Goal: Information Seeking & Learning: Find specific fact

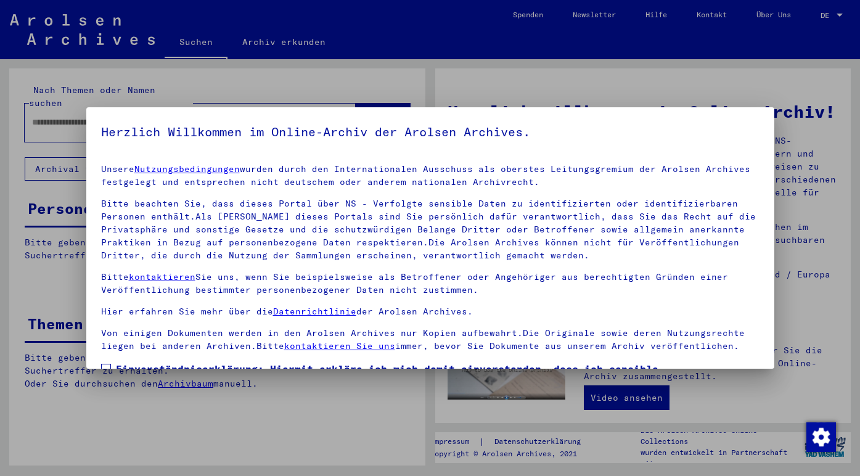
type input "********"
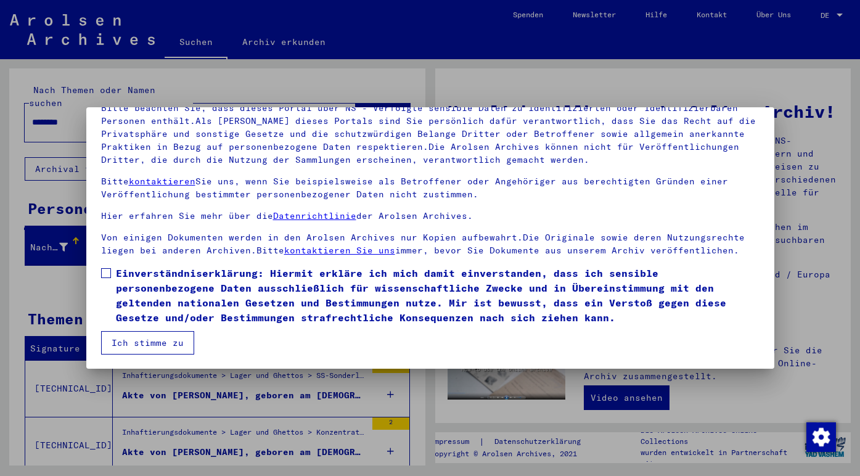
scroll to position [96, 0]
click at [109, 271] on span at bounding box center [106, 273] width 10 height 10
click at [135, 343] on button "Ich stimme zu" at bounding box center [147, 342] width 93 height 23
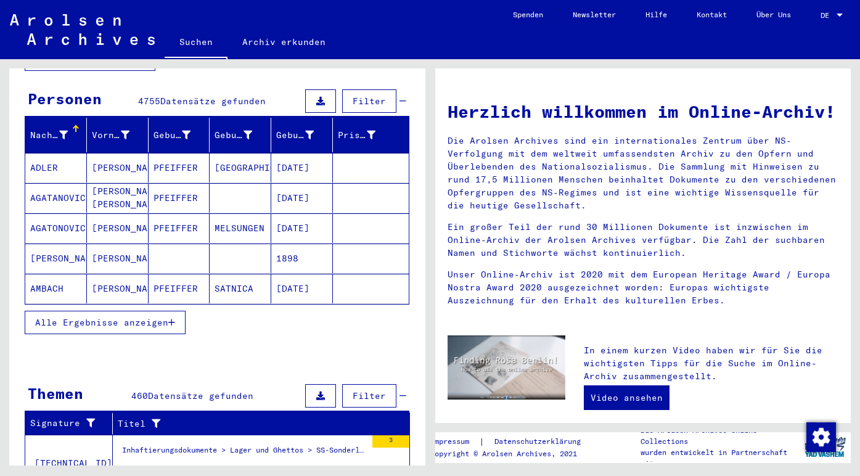
scroll to position [113, 0]
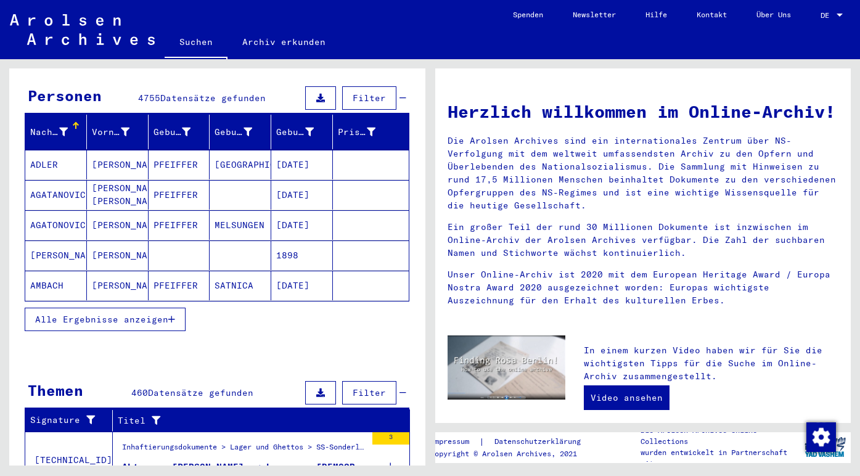
click at [154, 314] on span "Alle Ergebnisse anzeigen" at bounding box center [101, 319] width 133 height 11
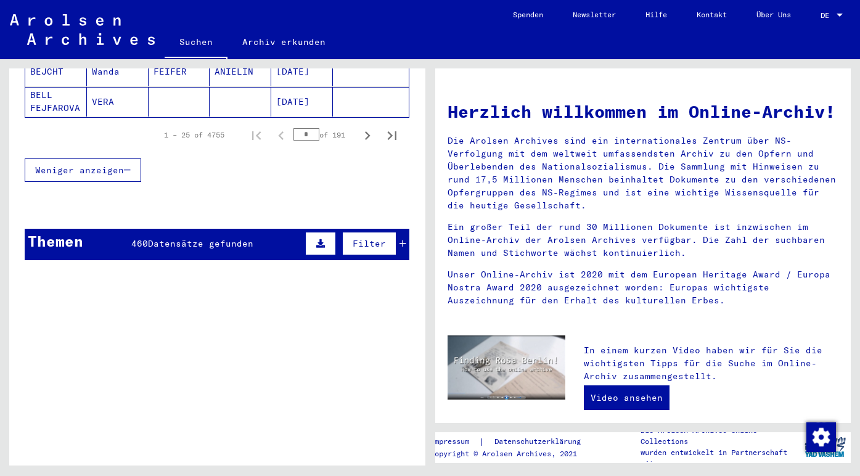
scroll to position [900, 0]
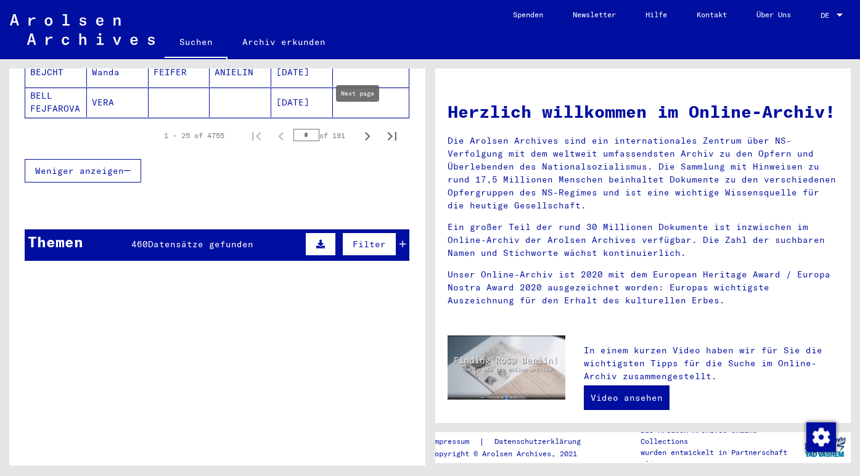
click at [365, 132] on icon "Next page" at bounding box center [368, 136] width 6 height 9
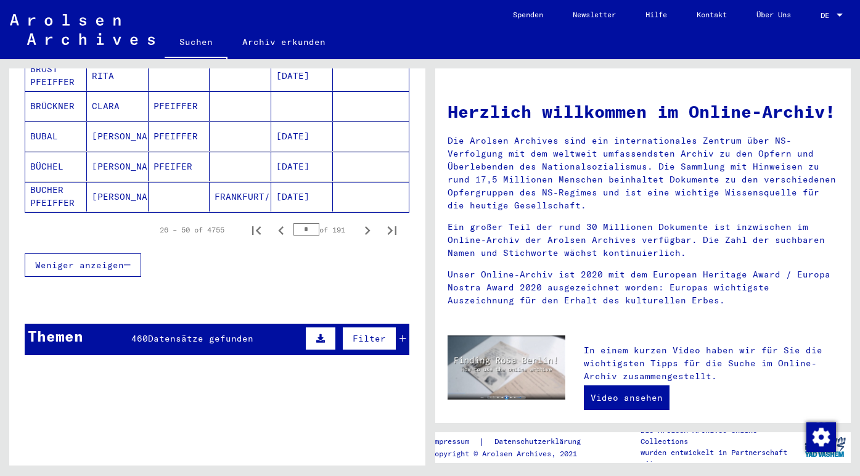
scroll to position [755, 0]
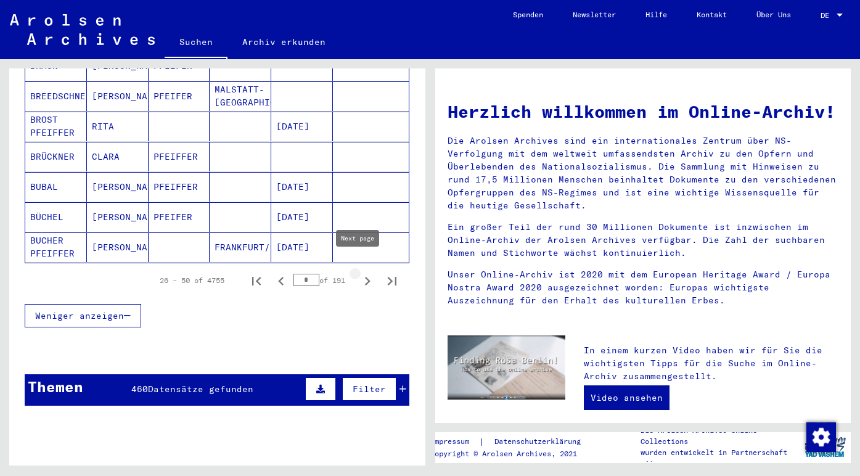
click at [359, 273] on icon "Next page" at bounding box center [367, 281] width 17 height 17
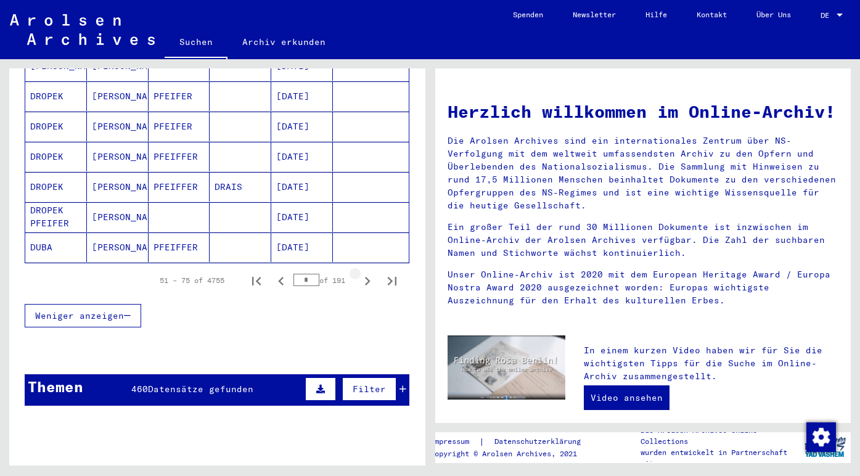
click at [359, 273] on icon "Next page" at bounding box center [367, 281] width 17 height 17
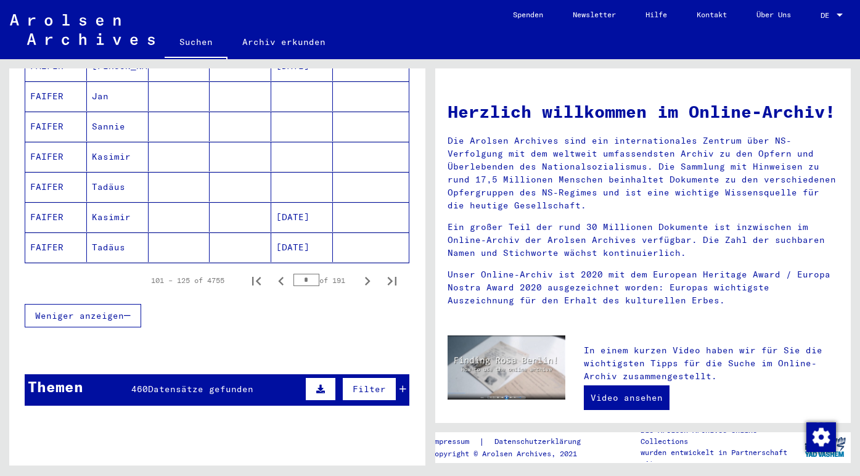
click at [359, 273] on icon "Next page" at bounding box center [367, 281] width 17 height 17
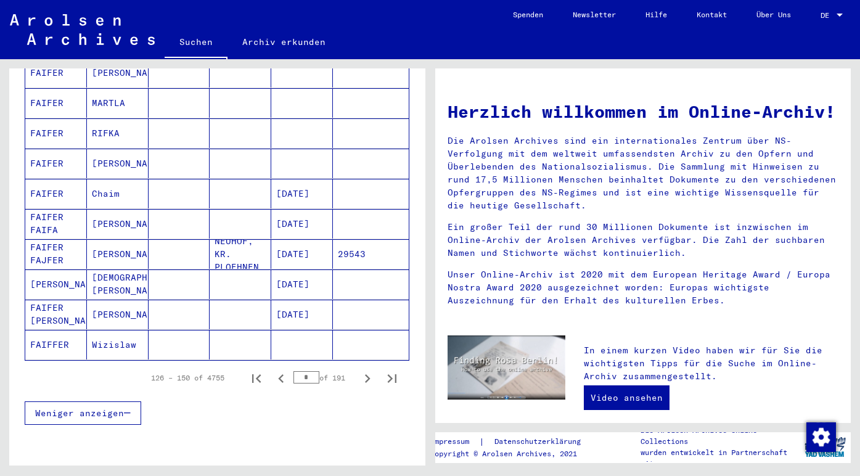
scroll to position [655, 0]
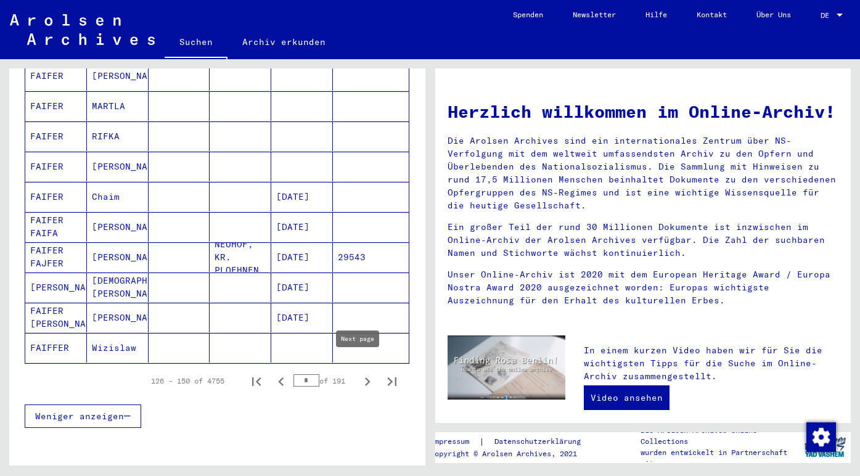
click at [365, 377] on icon "Next page" at bounding box center [368, 381] width 6 height 9
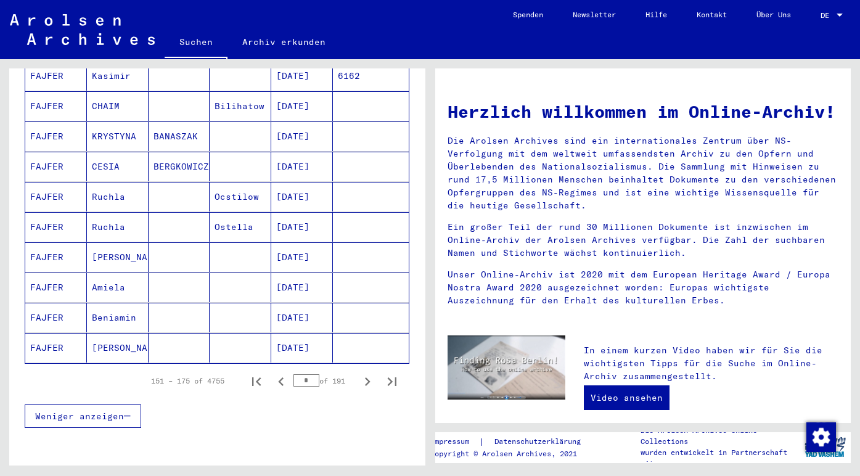
click at [365, 377] on icon "Next page" at bounding box center [368, 381] width 6 height 9
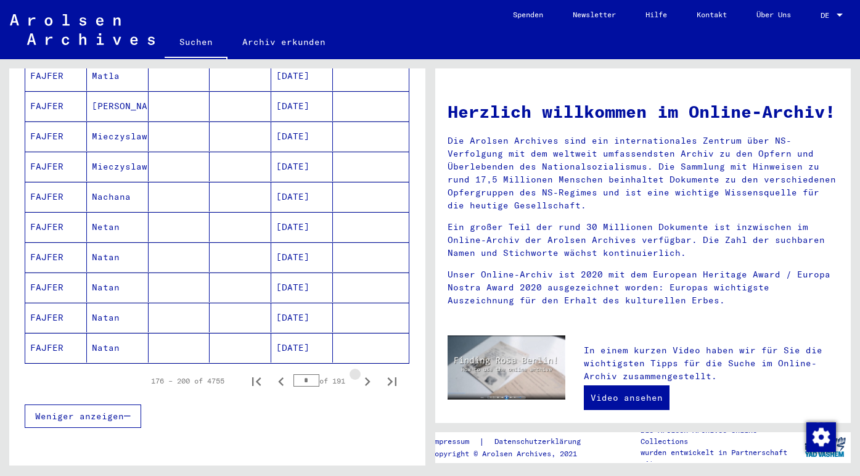
click at [365, 377] on icon "Next page" at bounding box center [368, 381] width 6 height 9
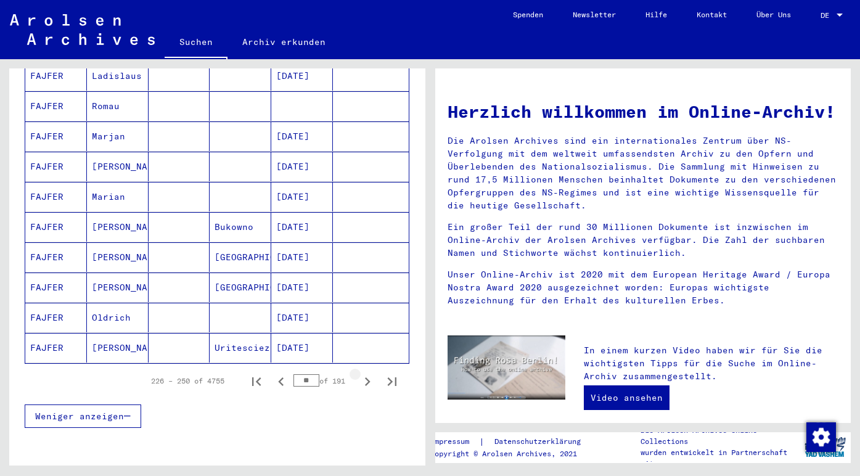
click at [365, 377] on icon "Next page" at bounding box center [368, 381] width 6 height 9
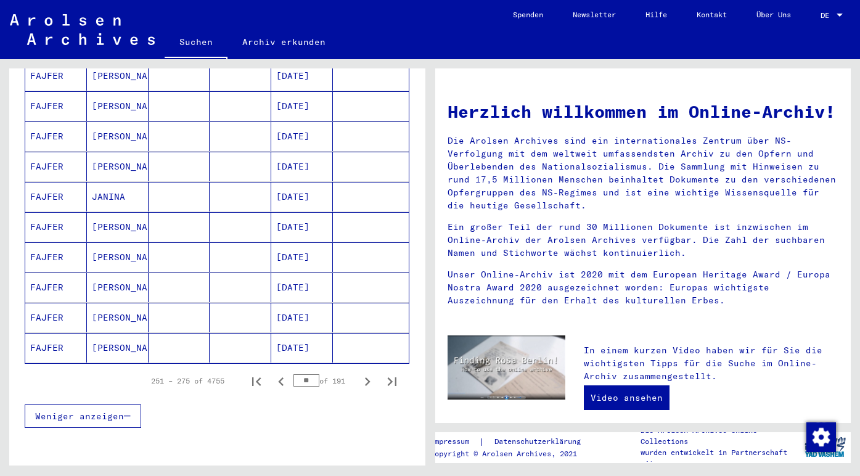
click at [365, 377] on icon "Next page" at bounding box center [368, 381] width 6 height 9
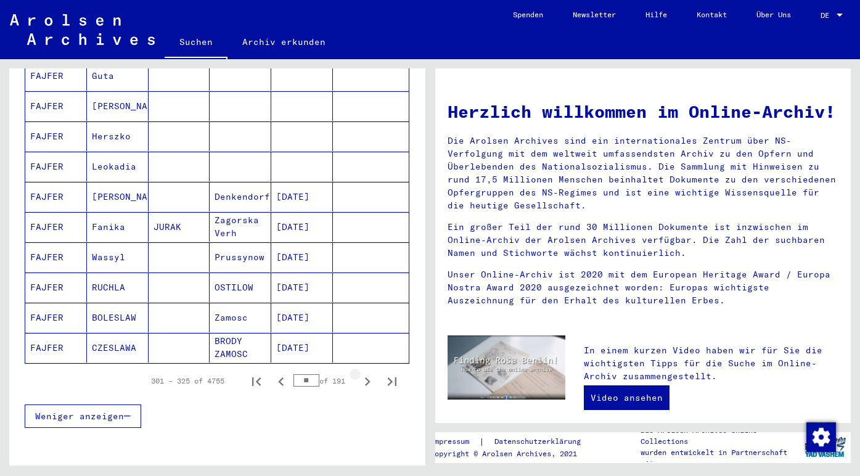
click at [365, 377] on icon "Next page" at bounding box center [368, 381] width 6 height 9
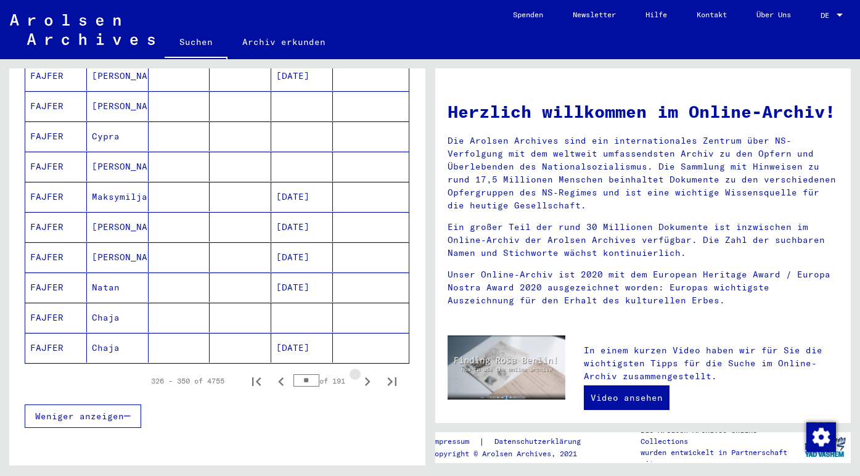
click at [365, 377] on icon "Next page" at bounding box center [368, 381] width 6 height 9
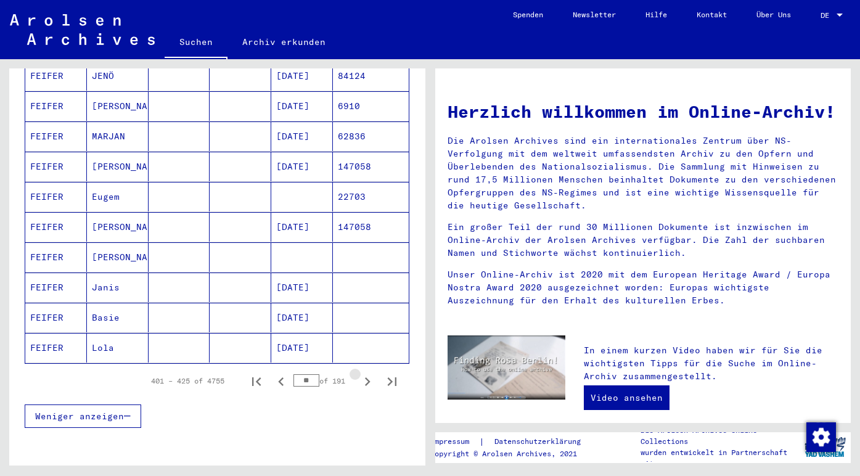
click at [365, 377] on icon "Next page" at bounding box center [368, 381] width 6 height 9
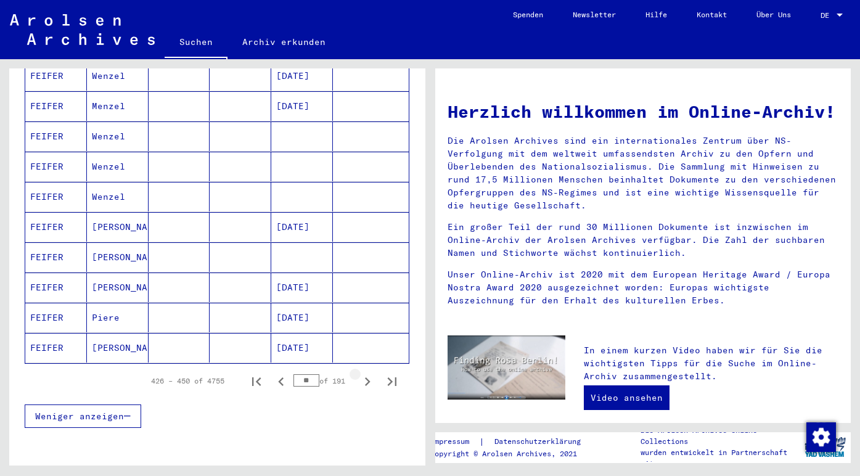
click at [365, 377] on icon "Next page" at bounding box center [368, 381] width 6 height 9
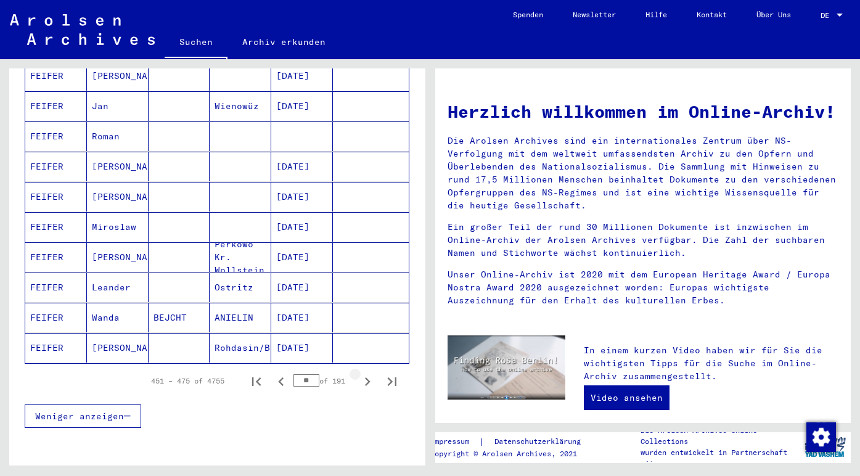
click at [365, 377] on icon "Next page" at bounding box center [368, 381] width 6 height 9
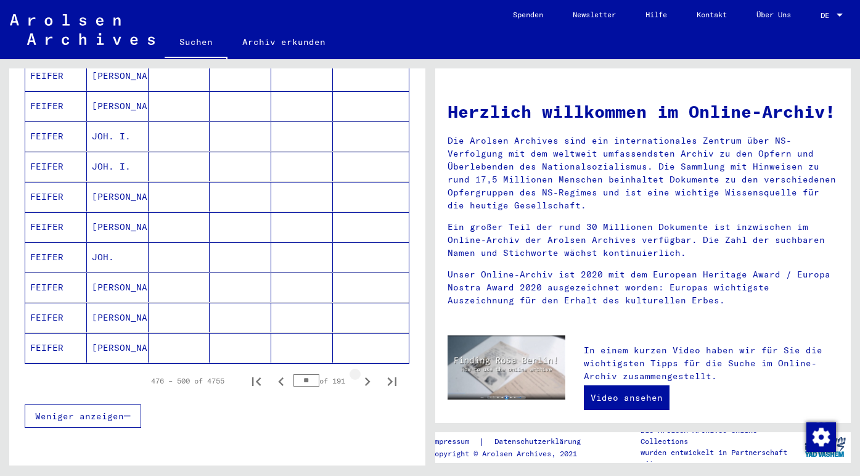
click at [365, 377] on icon "Next page" at bounding box center [368, 381] width 6 height 9
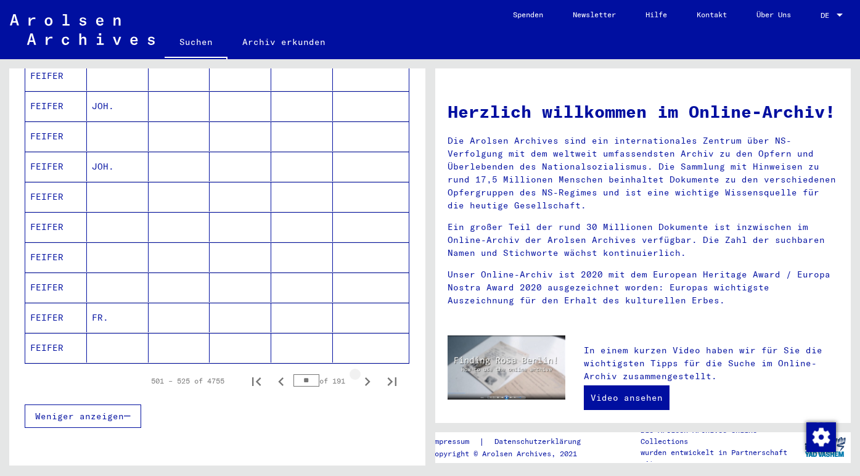
click at [365, 377] on icon "Next page" at bounding box center [368, 381] width 6 height 9
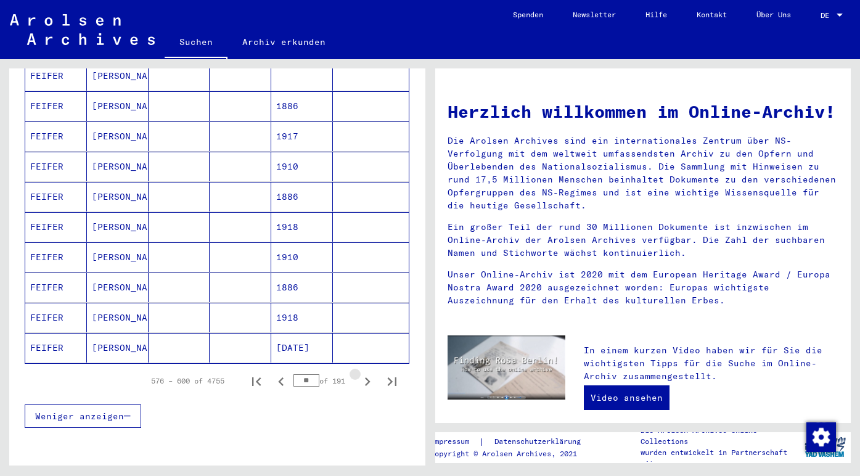
click at [365, 377] on icon "Next page" at bounding box center [368, 381] width 6 height 9
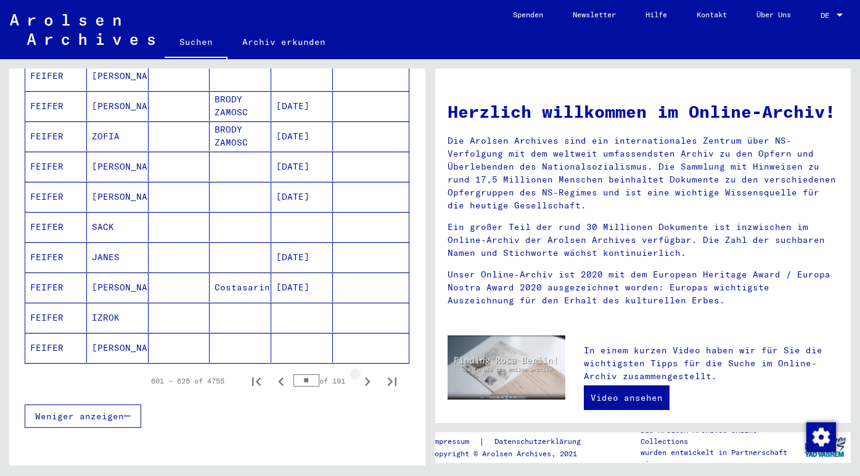
click at [365, 377] on icon "Next page" at bounding box center [368, 381] width 6 height 9
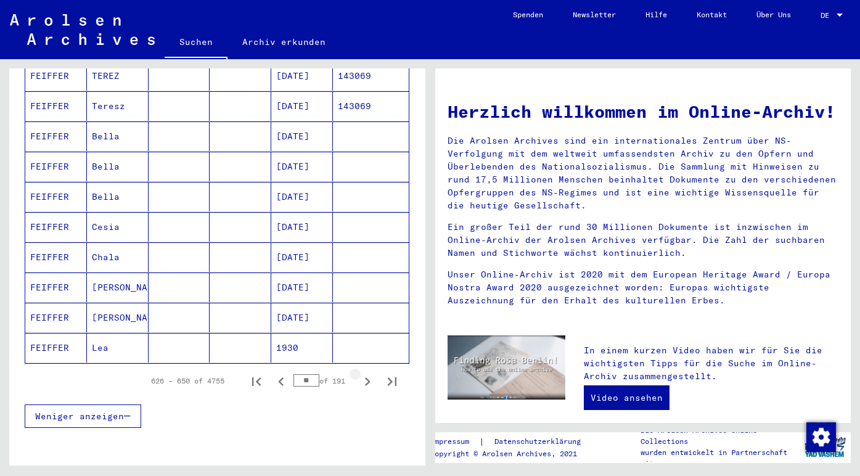
click at [365, 377] on icon "Next page" at bounding box center [368, 381] width 6 height 9
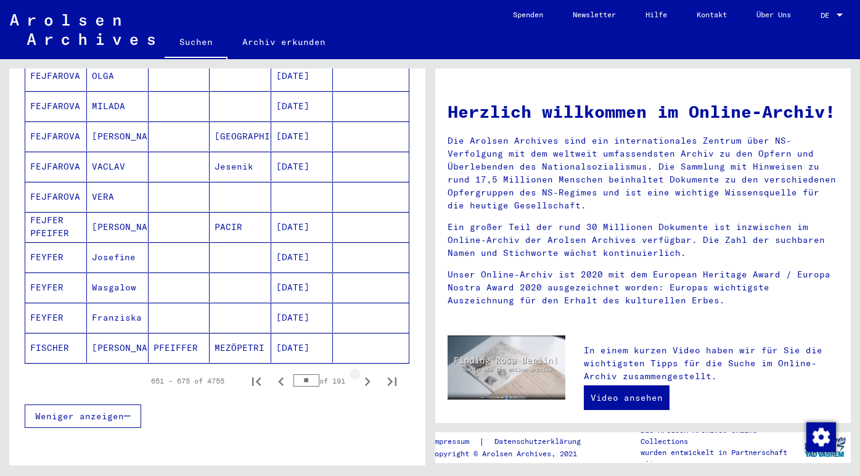
click at [365, 377] on icon "Next page" at bounding box center [368, 381] width 6 height 9
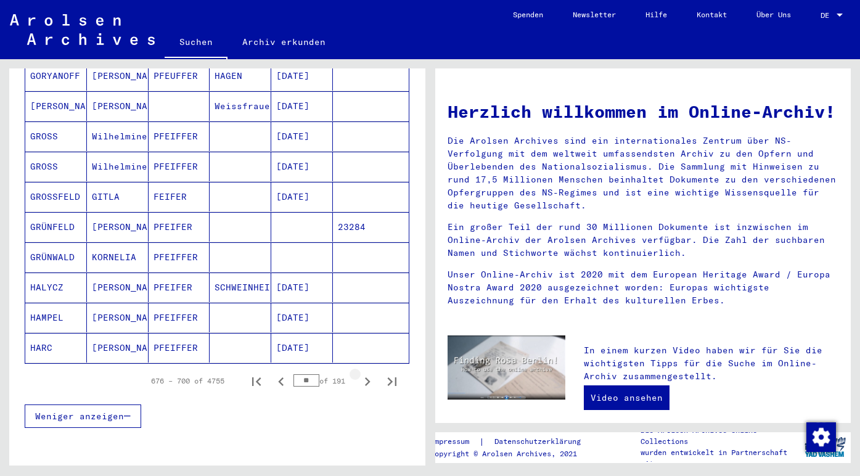
click at [365, 377] on icon "Next page" at bounding box center [368, 381] width 6 height 9
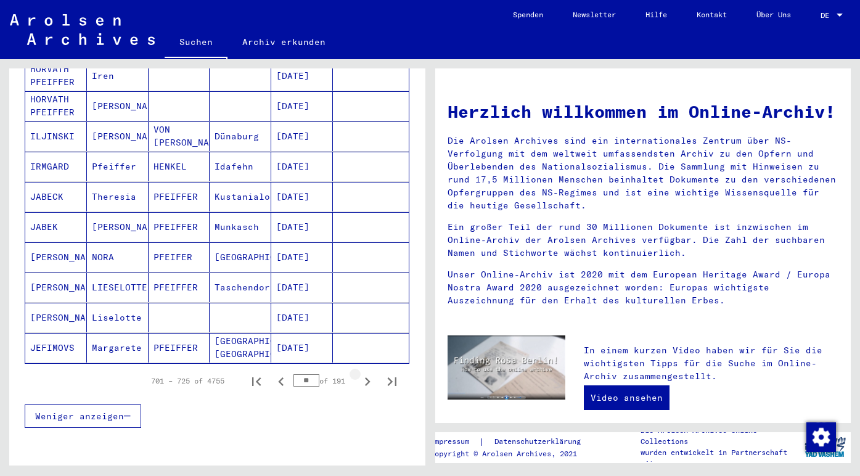
click at [365, 377] on icon "Next page" at bounding box center [368, 381] width 6 height 9
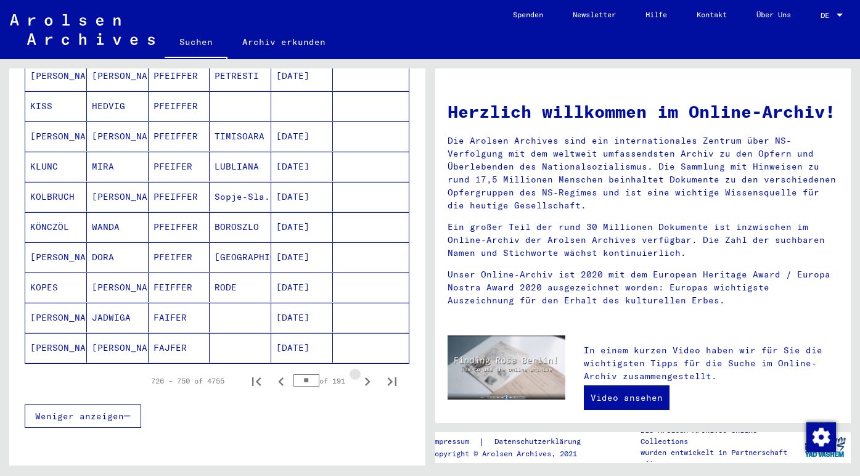
click at [365, 377] on icon "Next page" at bounding box center [368, 381] width 6 height 9
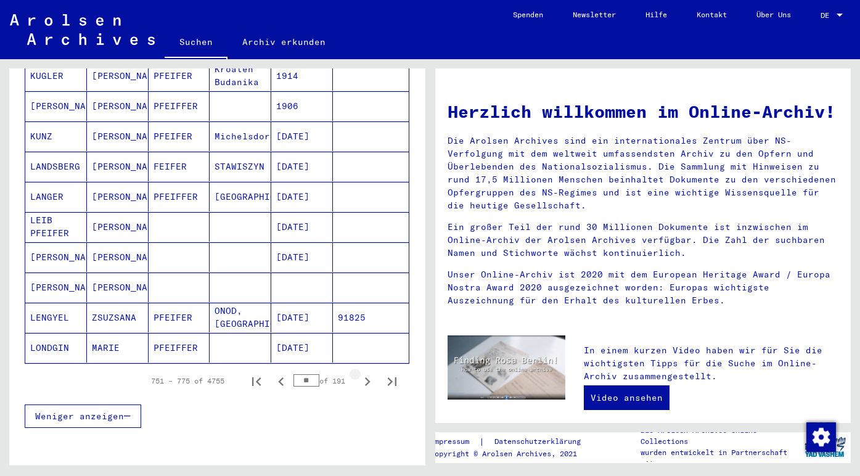
click at [365, 377] on icon "Next page" at bounding box center [368, 381] width 6 height 9
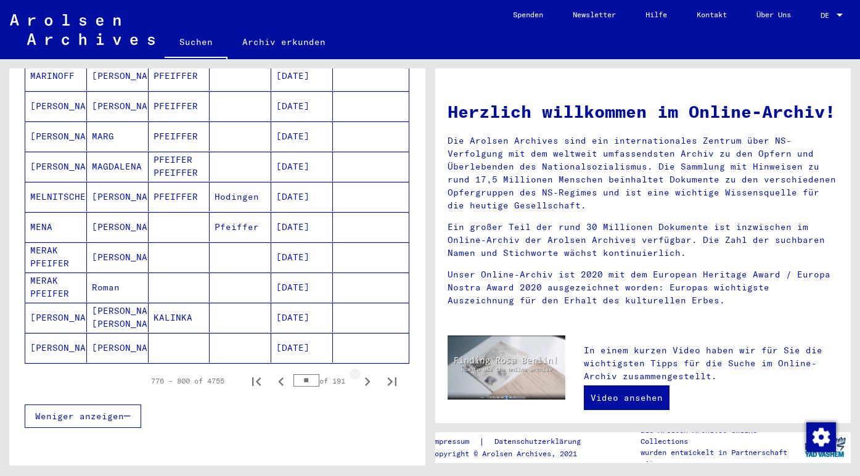
click at [365, 377] on icon "Next page" at bounding box center [368, 381] width 6 height 9
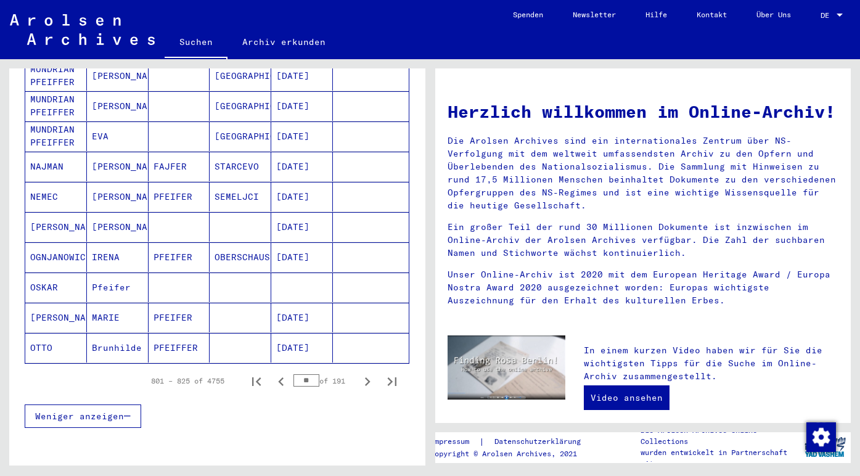
click at [365, 377] on icon "Next page" at bounding box center [368, 381] width 6 height 9
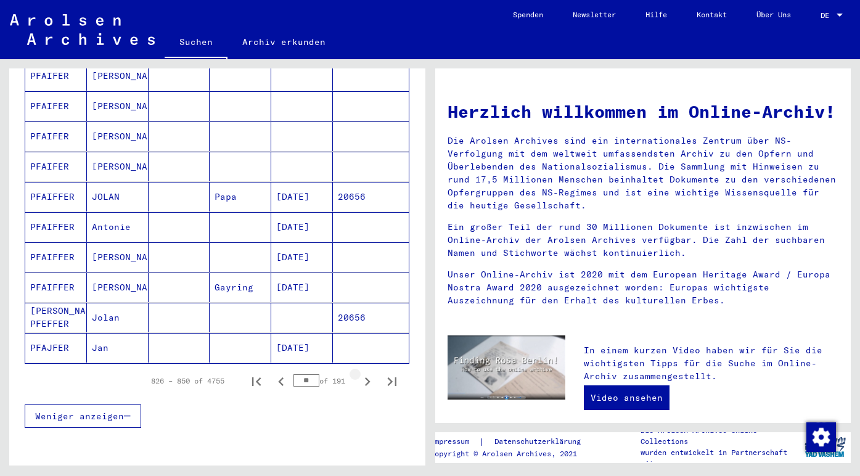
click at [365, 377] on icon "Next page" at bounding box center [368, 381] width 6 height 9
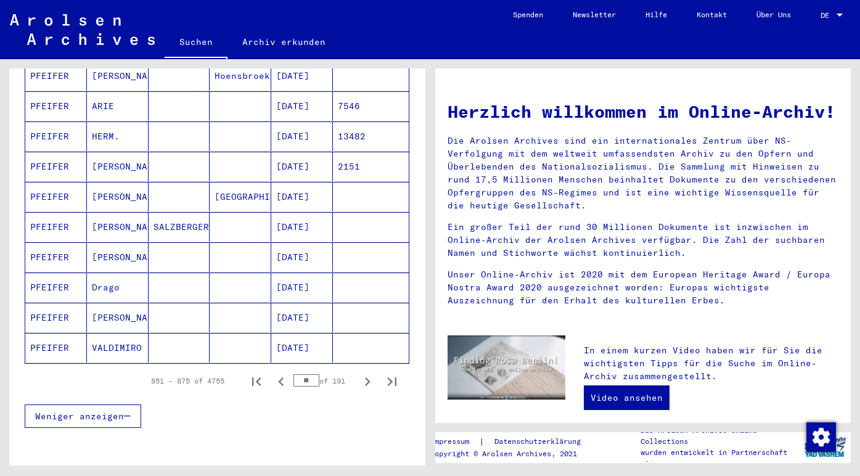
click at [365, 377] on icon "Next page" at bounding box center [368, 381] width 6 height 9
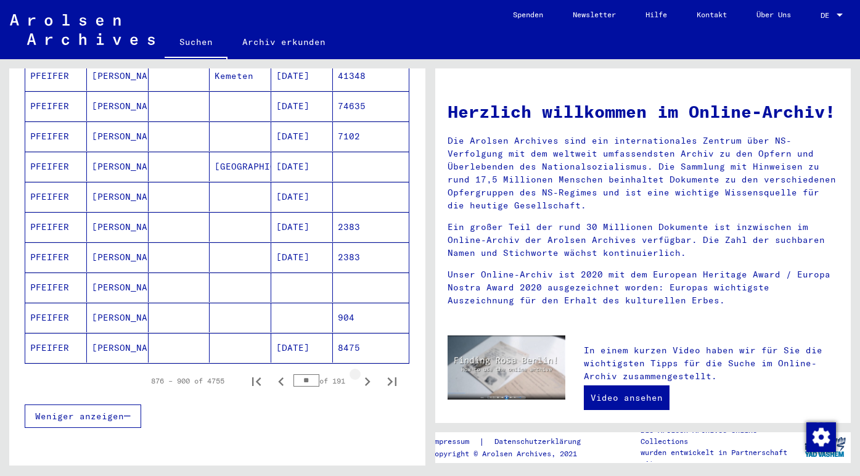
click at [365, 377] on icon "Next page" at bounding box center [368, 381] width 6 height 9
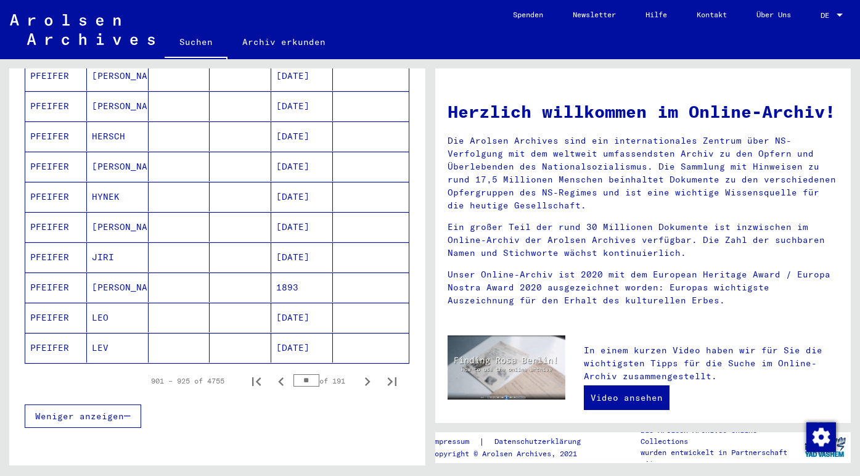
click at [365, 377] on icon "Next page" at bounding box center [368, 381] width 6 height 9
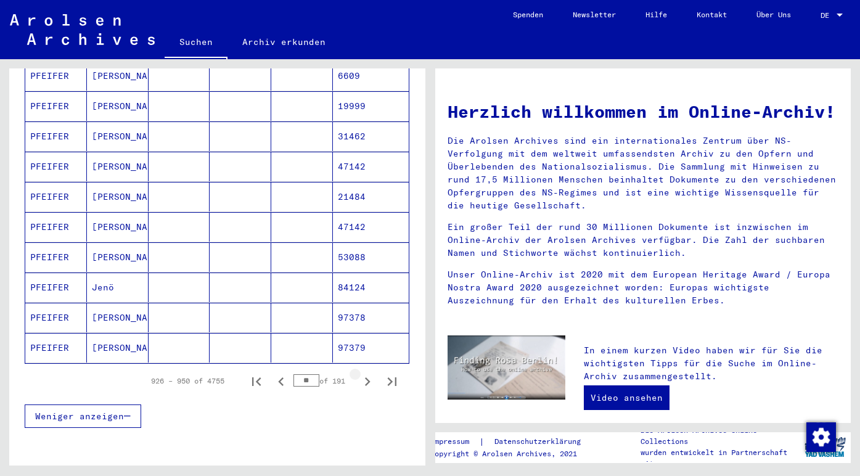
click at [365, 377] on icon "Next page" at bounding box center [368, 381] width 6 height 9
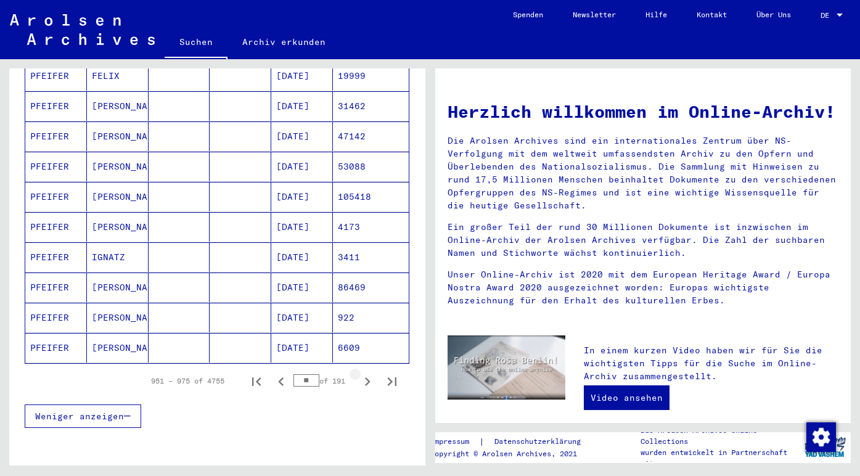
click at [365, 377] on icon "Next page" at bounding box center [368, 381] width 6 height 9
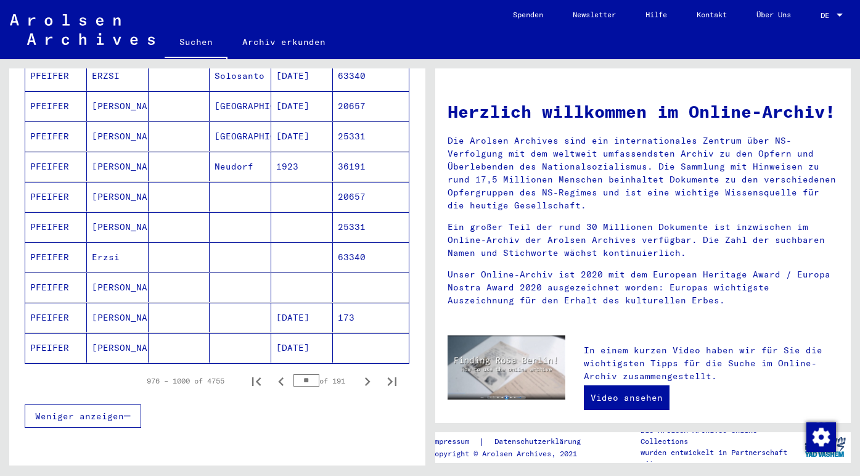
click at [365, 377] on icon "Next page" at bounding box center [368, 381] width 6 height 9
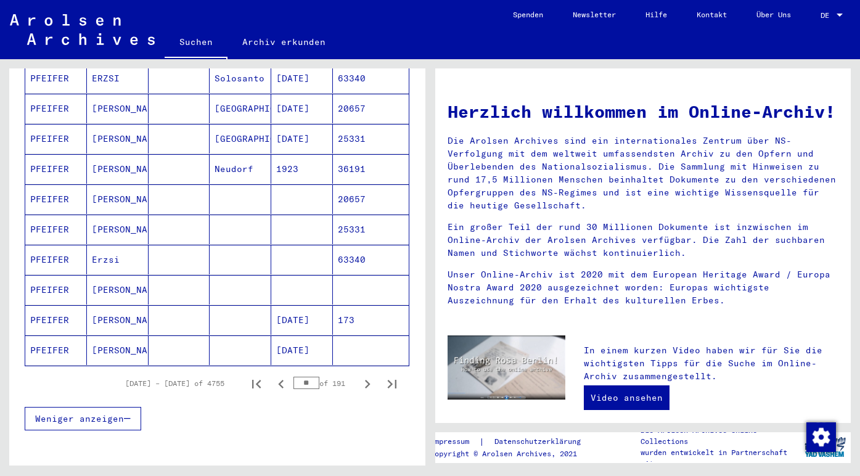
click at [359, 375] on icon "Next page" at bounding box center [367, 383] width 17 height 17
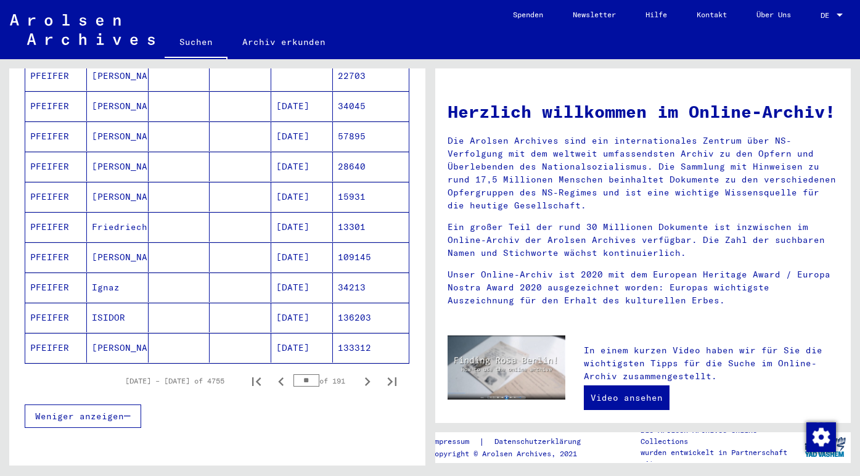
click at [365, 377] on icon "Next page" at bounding box center [368, 381] width 6 height 9
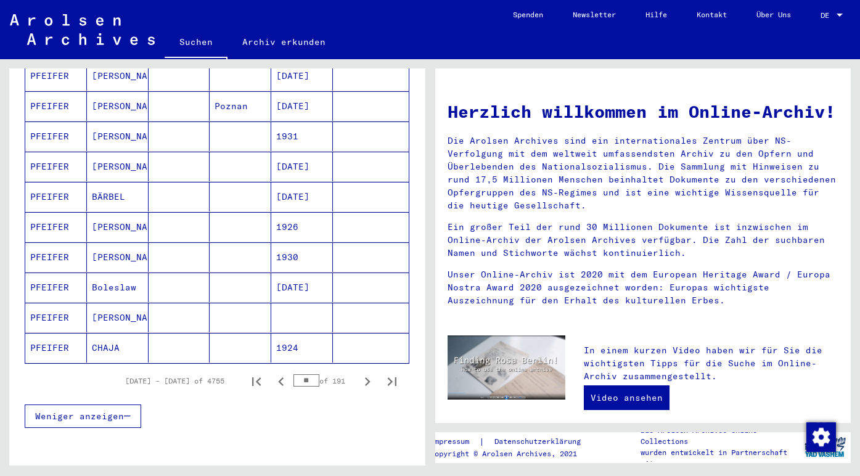
click at [365, 377] on icon "Next page" at bounding box center [368, 381] width 6 height 9
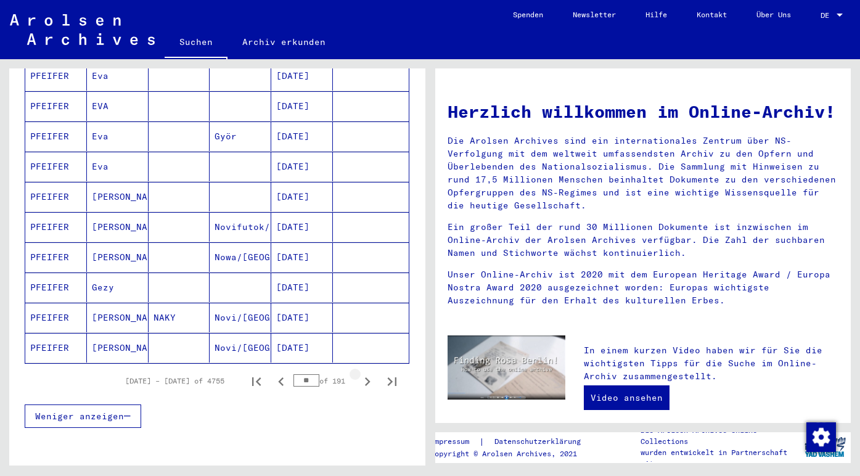
click at [365, 377] on icon "Next page" at bounding box center [368, 381] width 6 height 9
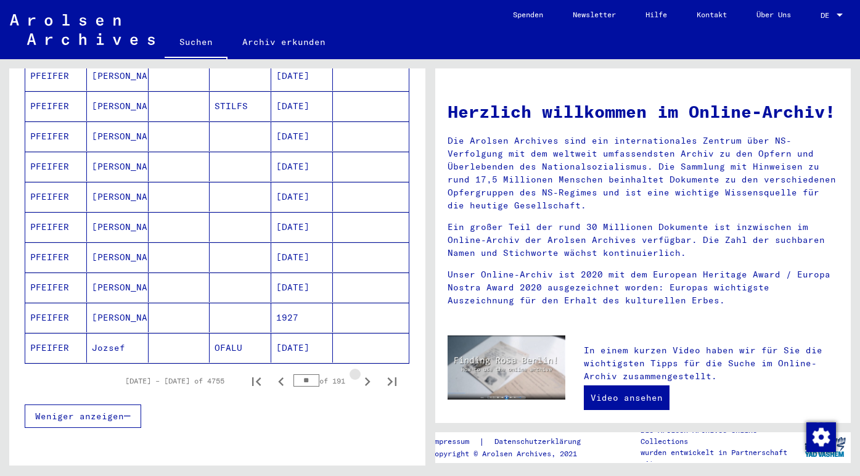
click at [365, 377] on icon "Next page" at bounding box center [368, 381] width 6 height 9
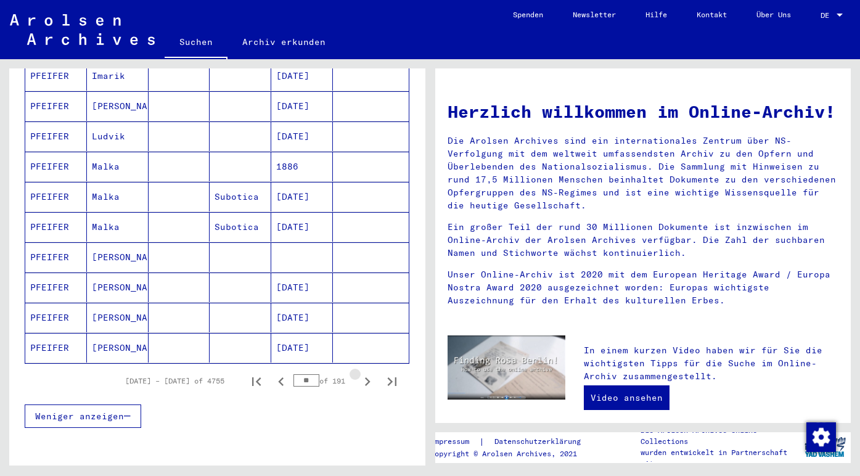
click at [365, 377] on icon "Next page" at bounding box center [368, 381] width 6 height 9
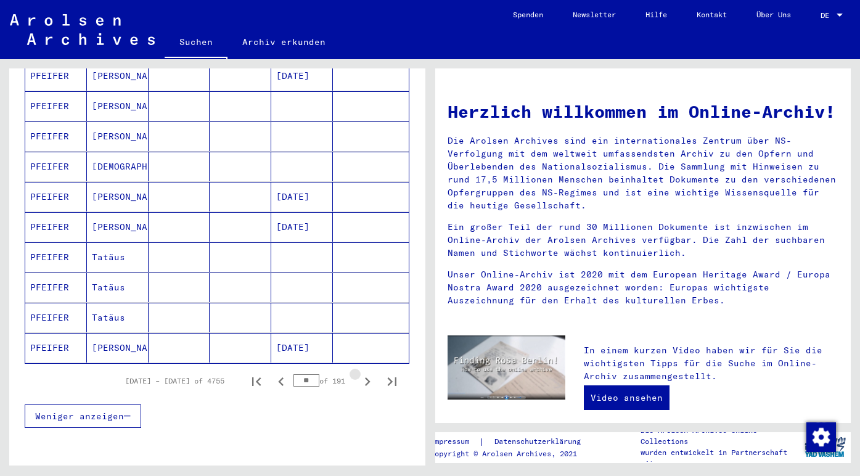
click at [365, 377] on icon "Next page" at bounding box center [368, 381] width 6 height 9
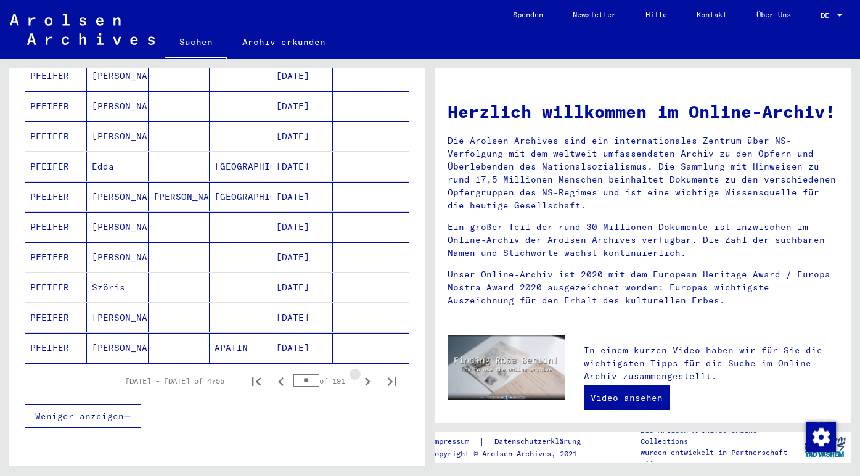
click at [365, 377] on icon "Next page" at bounding box center [368, 381] width 6 height 9
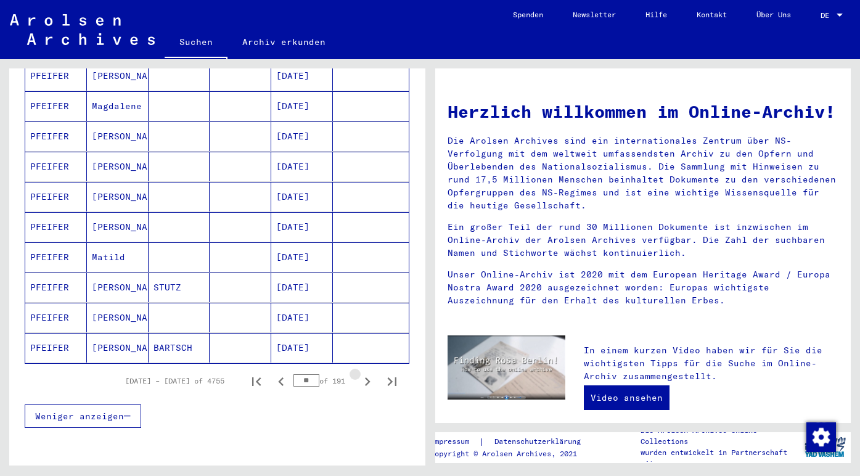
click at [365, 377] on icon "Next page" at bounding box center [368, 381] width 6 height 9
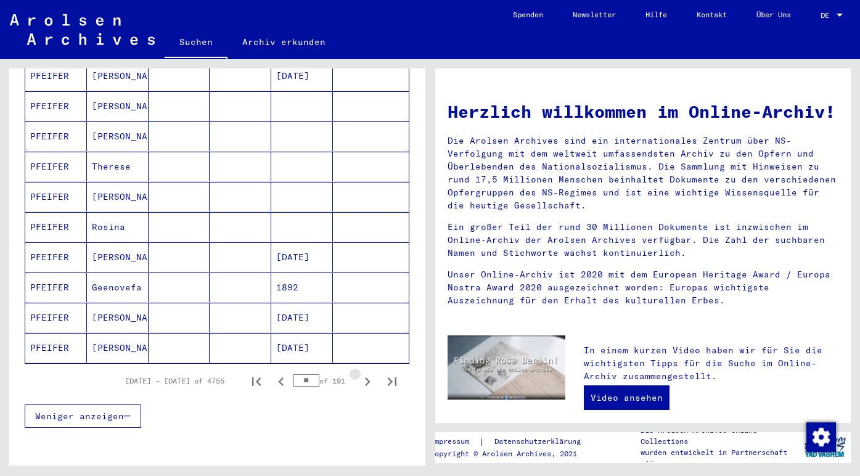
click at [365, 377] on icon "Next page" at bounding box center [368, 381] width 6 height 9
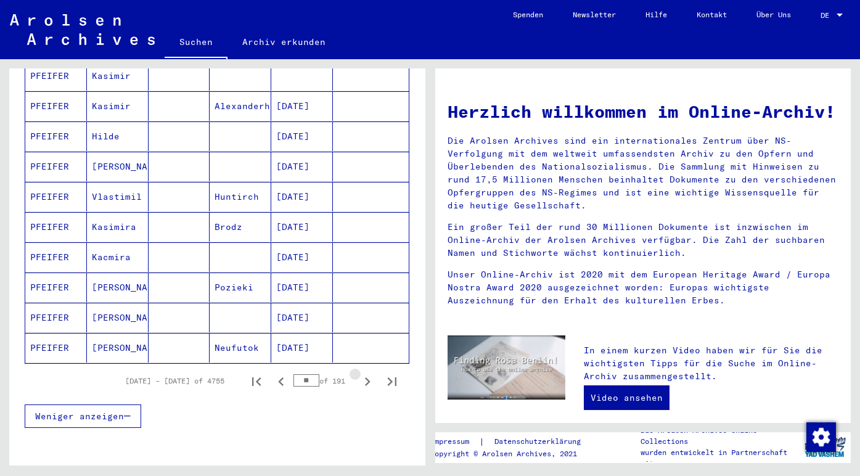
click at [365, 377] on icon "Next page" at bounding box center [368, 381] width 6 height 9
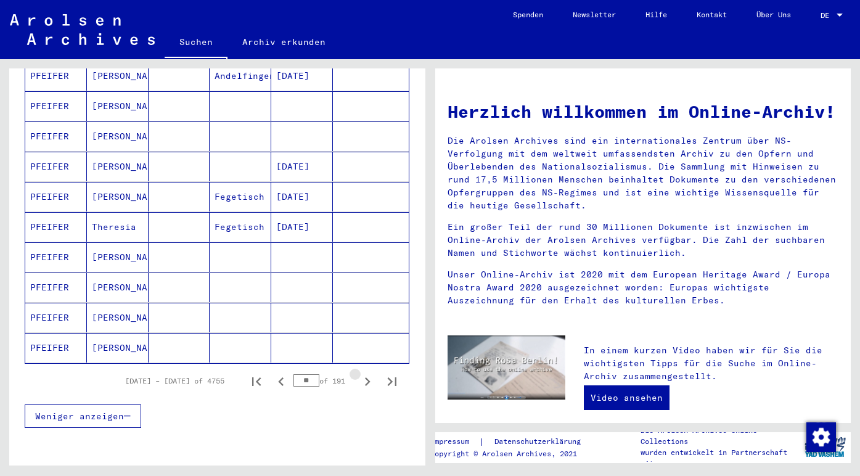
click at [365, 377] on icon "Next page" at bounding box center [368, 381] width 6 height 9
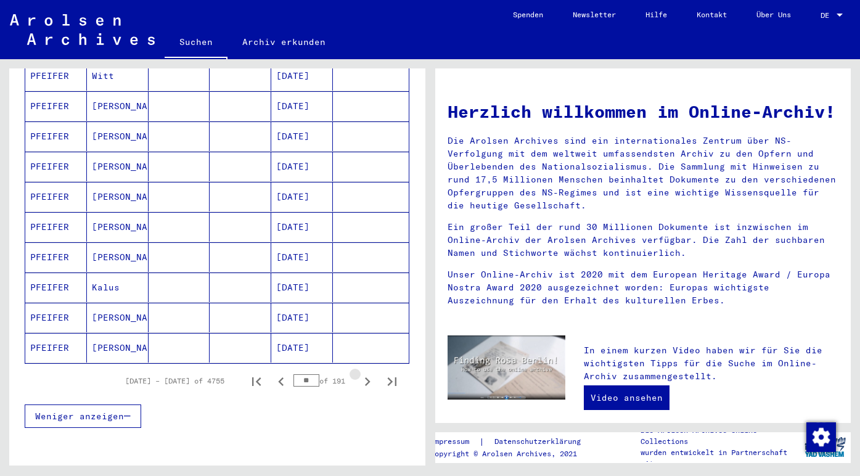
click at [365, 377] on icon "Next page" at bounding box center [368, 381] width 6 height 9
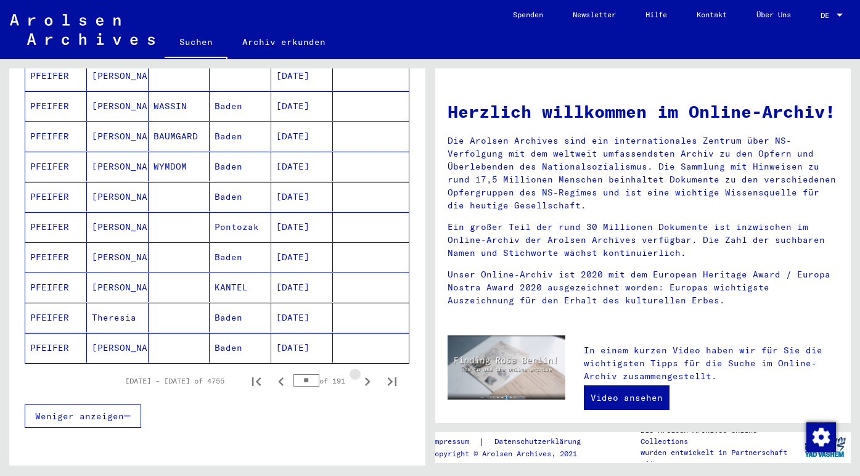
click at [365, 377] on icon "Next page" at bounding box center [368, 381] width 6 height 9
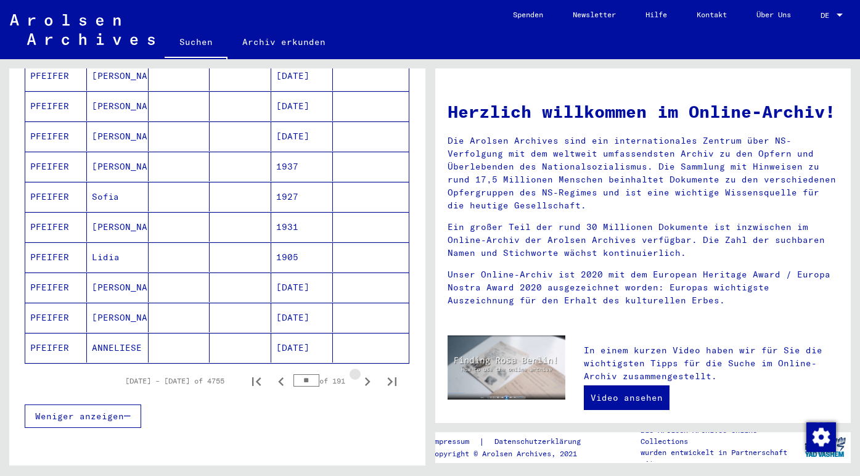
click at [365, 377] on icon "Next page" at bounding box center [368, 381] width 6 height 9
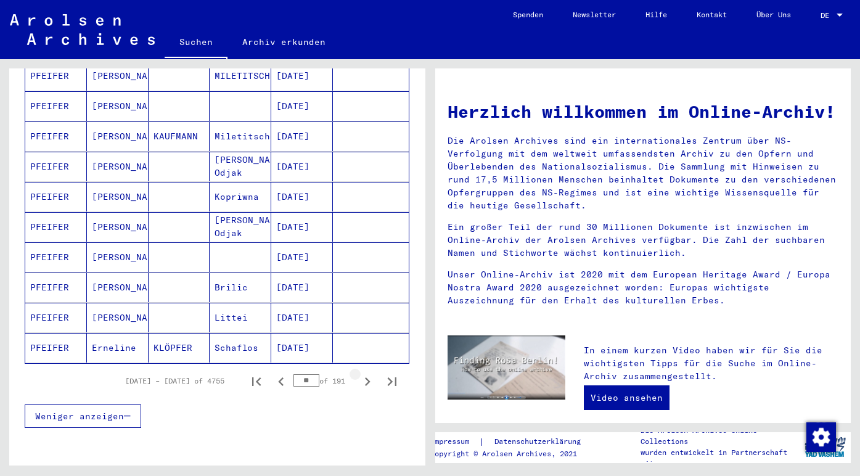
click at [365, 377] on icon "Next page" at bounding box center [368, 381] width 6 height 9
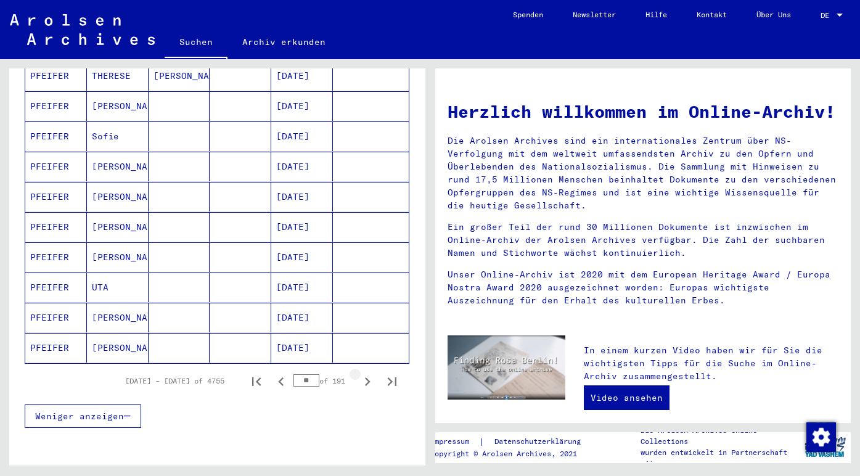
click at [365, 377] on icon "Next page" at bounding box center [368, 381] width 6 height 9
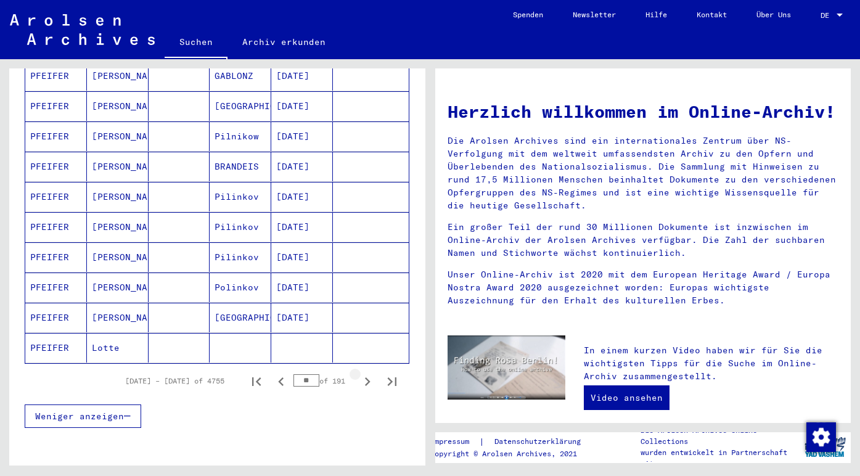
click at [365, 377] on icon "Next page" at bounding box center [368, 381] width 6 height 9
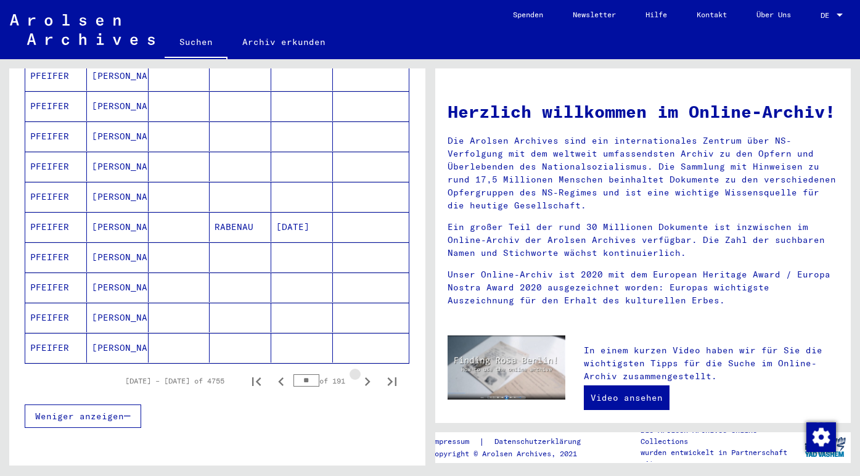
click at [365, 377] on icon "Next page" at bounding box center [368, 381] width 6 height 9
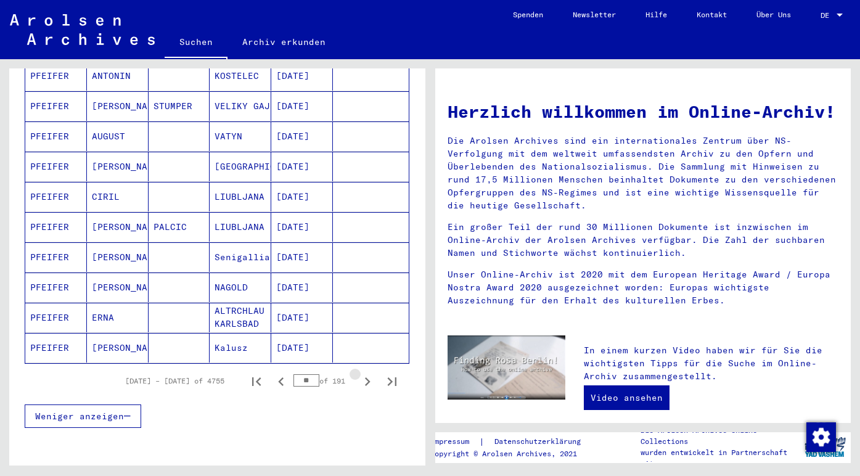
click at [365, 377] on icon "Next page" at bounding box center [368, 381] width 6 height 9
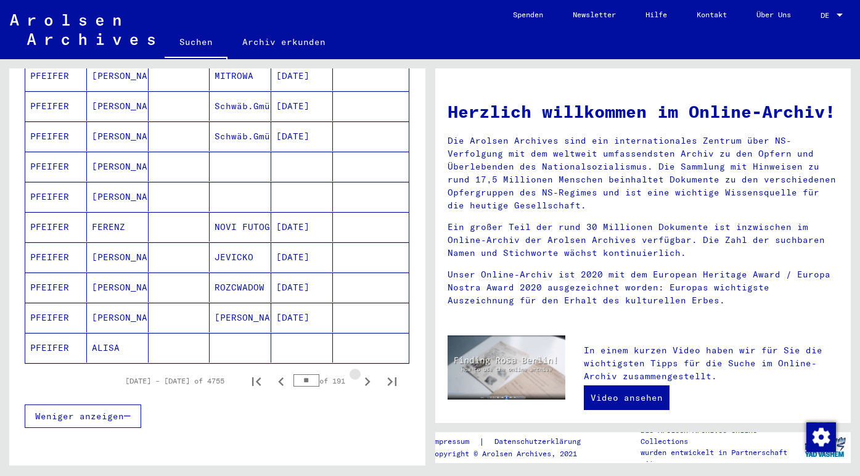
click at [365, 377] on icon "Next page" at bounding box center [368, 381] width 6 height 9
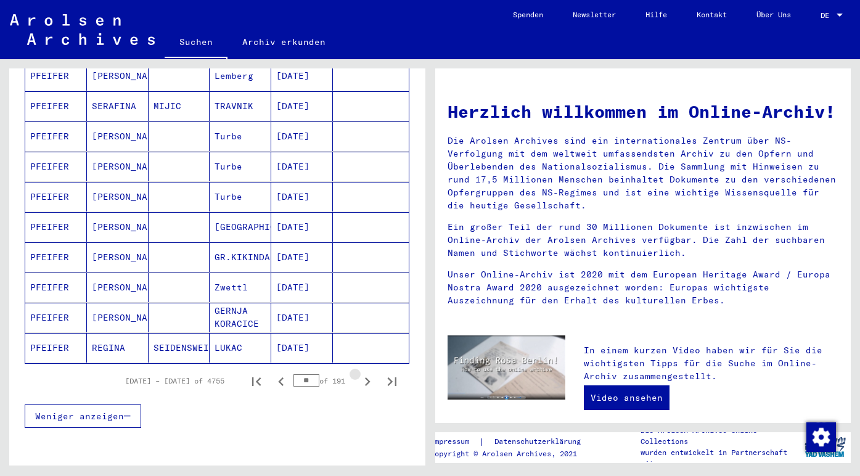
click at [365, 377] on icon "Next page" at bounding box center [368, 381] width 6 height 9
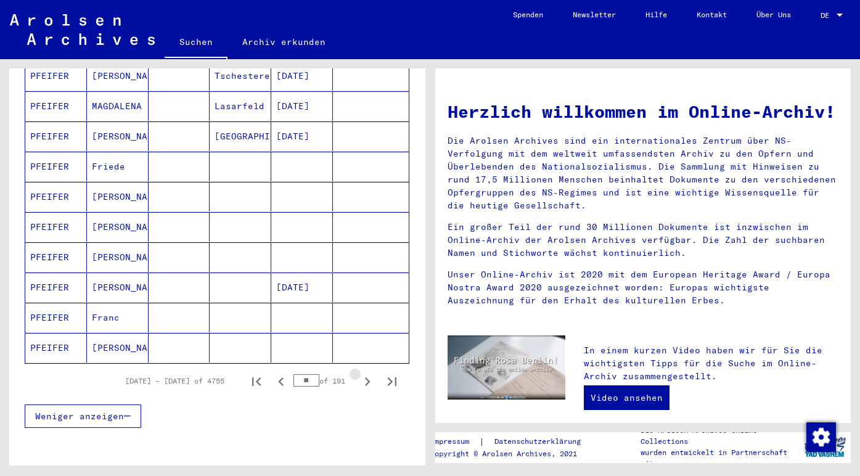
click at [365, 377] on icon "Next page" at bounding box center [368, 381] width 6 height 9
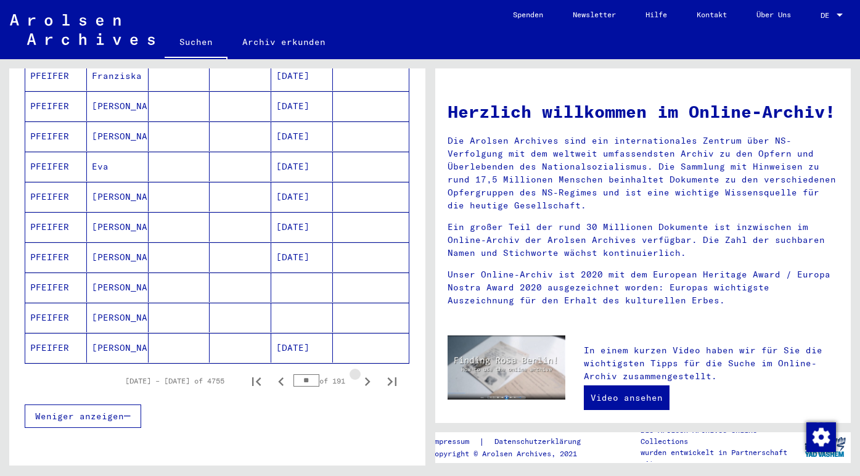
click at [365, 377] on icon "Next page" at bounding box center [368, 381] width 6 height 9
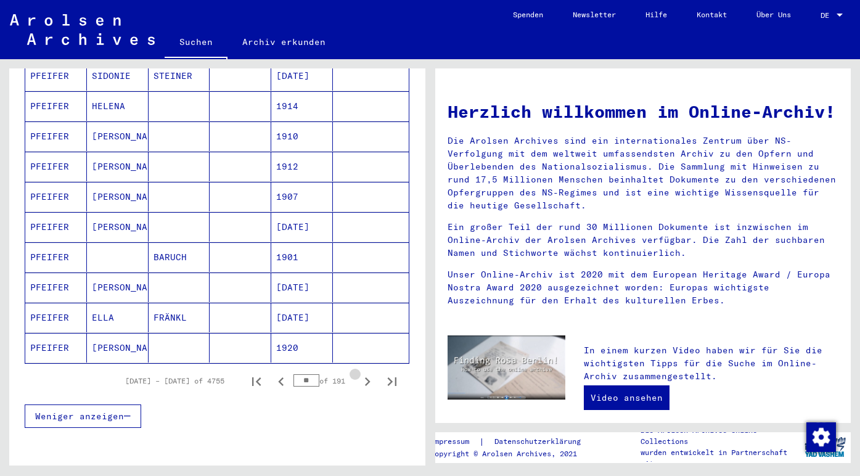
click at [365, 377] on icon "Next page" at bounding box center [368, 381] width 6 height 9
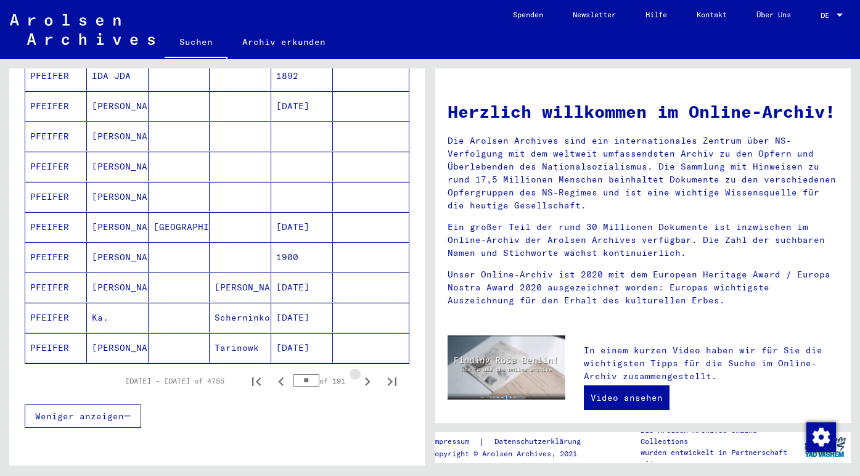
click at [365, 377] on icon "Next page" at bounding box center [368, 381] width 6 height 9
type input "**"
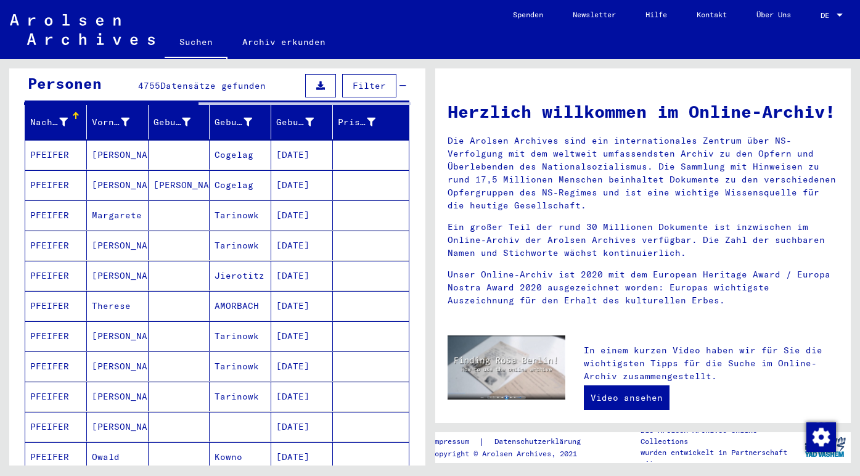
scroll to position [131, 0]
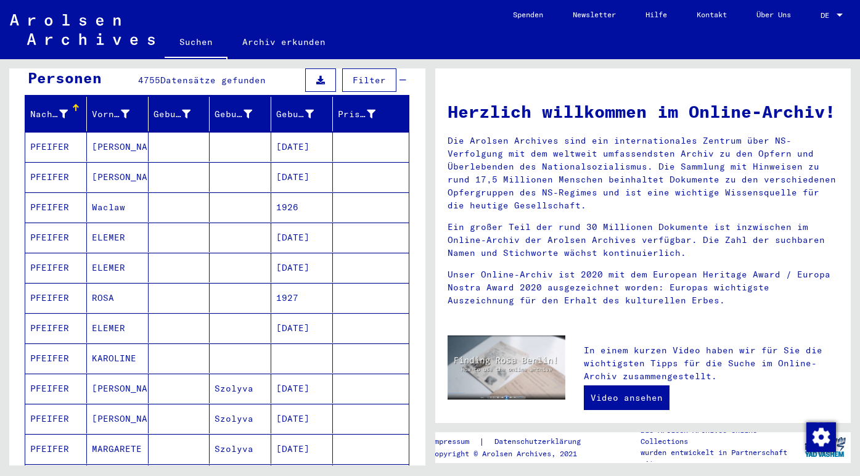
click at [60, 110] on icon at bounding box center [63, 114] width 9 height 9
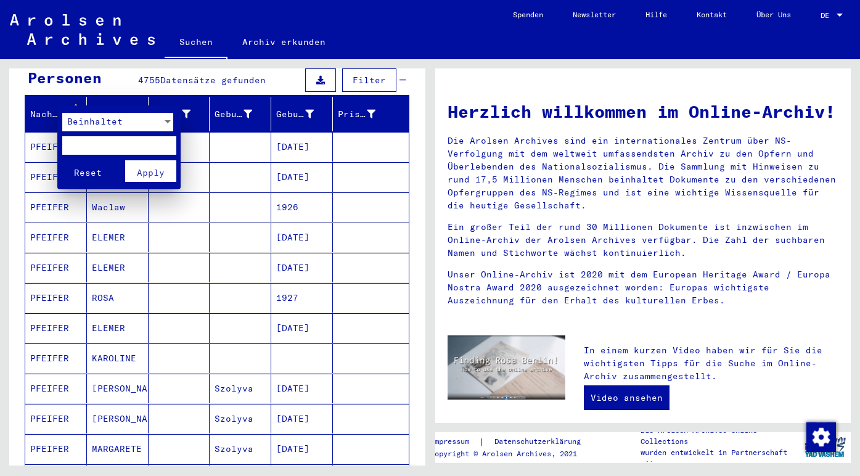
click at [100, 137] on input "text" at bounding box center [119, 145] width 114 height 18
type input "*"
type input "********"
click at [143, 168] on span "Apply" at bounding box center [151, 172] width 28 height 11
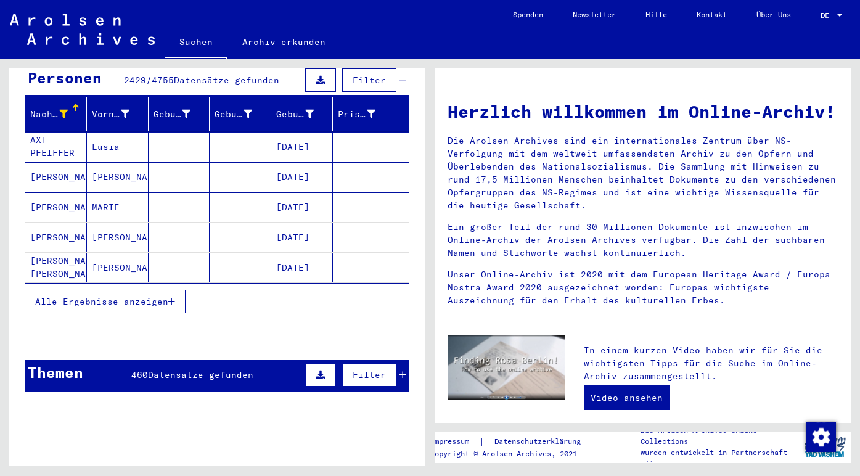
click at [176, 290] on button "Alle Ergebnisse anzeigen" at bounding box center [105, 301] width 161 height 23
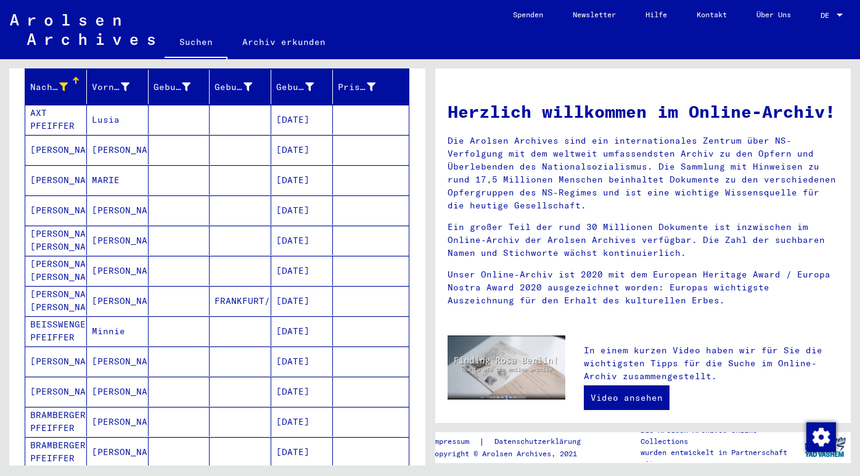
scroll to position [161, 0]
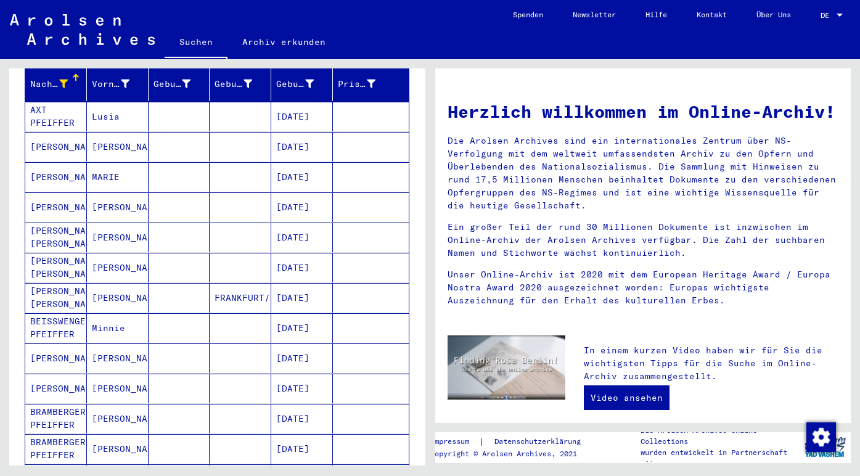
click at [161, 2] on mat-toolbar "Suchen Archiv erkunden Detailfragen/-infos zu den Dokumenten? Stelle hier einen…" at bounding box center [430, 29] width 860 height 59
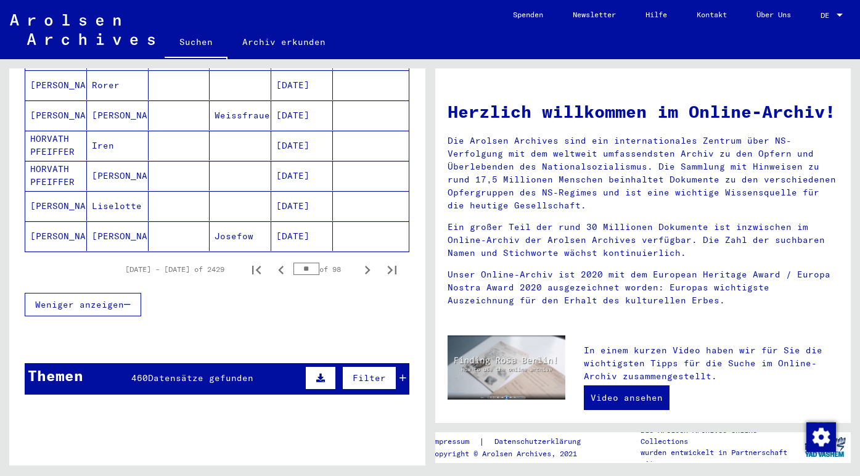
scroll to position [761, 0]
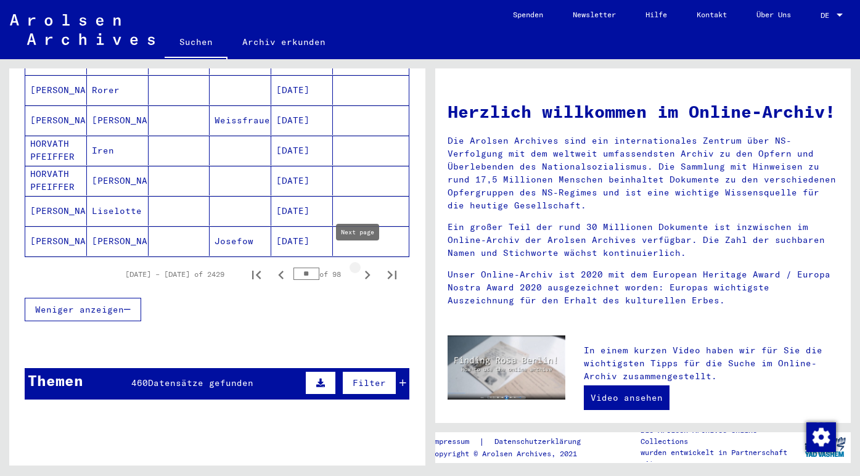
click at [359, 266] on icon "Next page" at bounding box center [367, 274] width 17 height 17
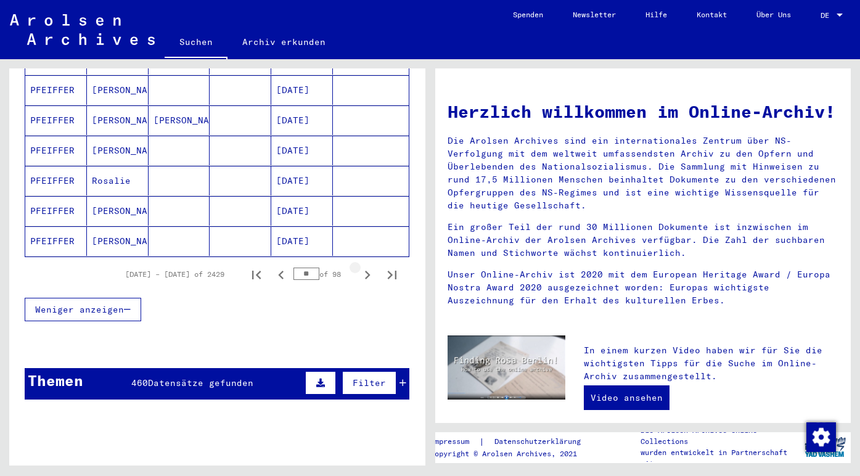
click at [359, 266] on icon "Next page" at bounding box center [367, 274] width 17 height 17
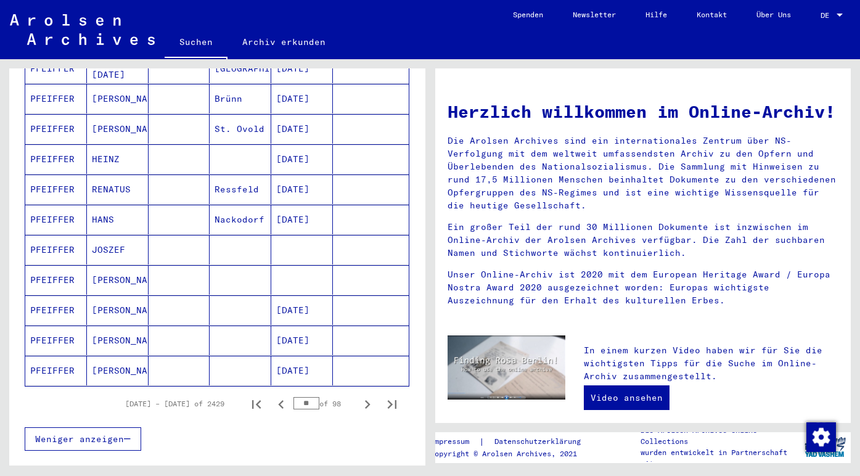
scroll to position [640, 0]
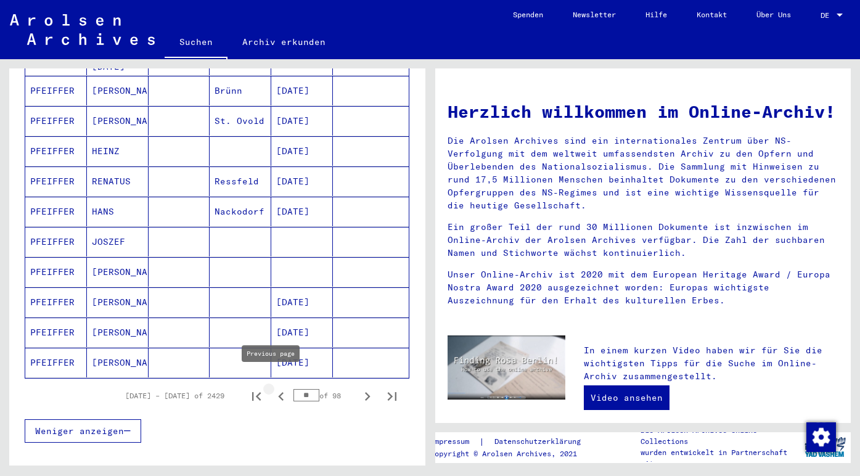
click at [276, 388] on icon "Previous page" at bounding box center [281, 396] width 17 height 17
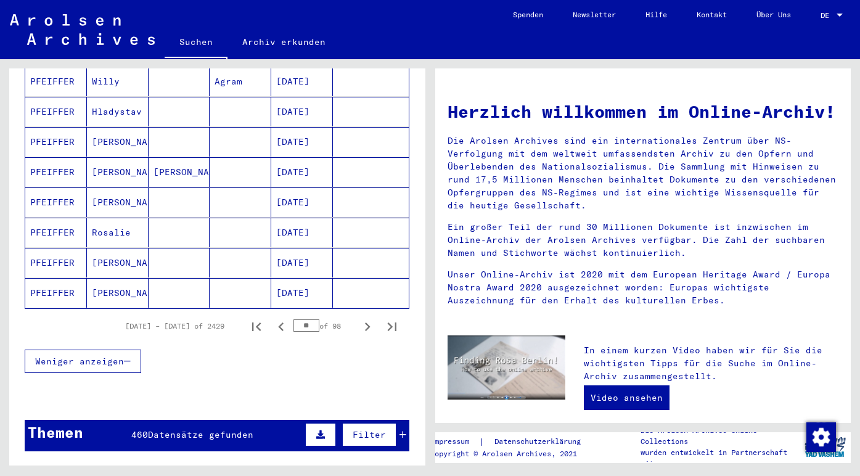
scroll to position [710, 0]
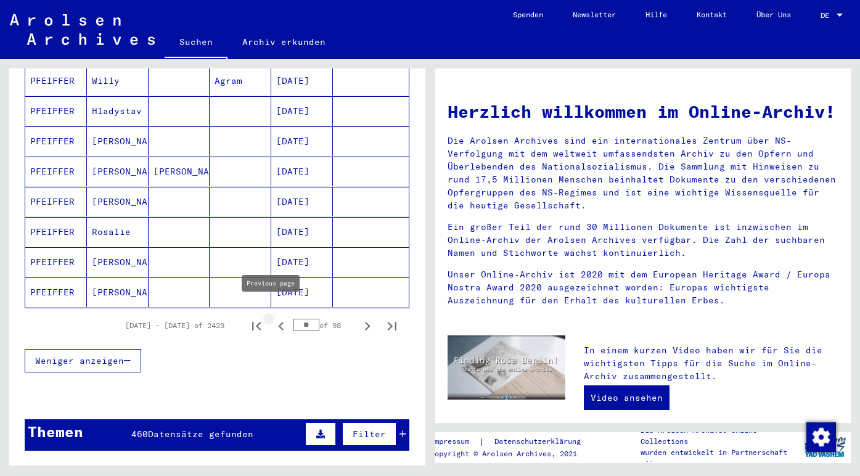
click at [273, 318] on icon "Previous page" at bounding box center [281, 326] width 17 height 17
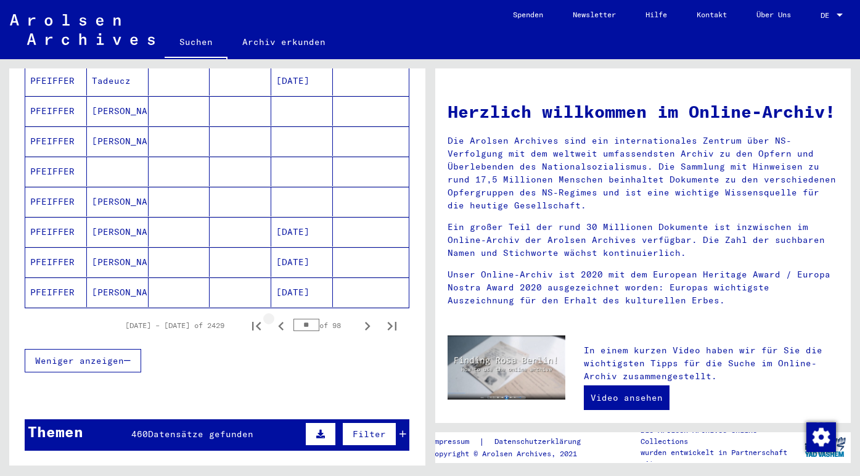
click at [273, 318] on icon "Previous page" at bounding box center [281, 326] width 17 height 17
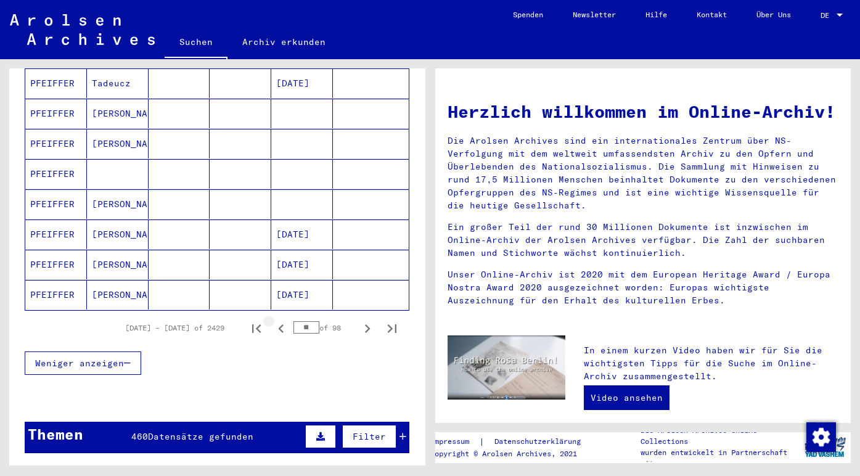
click at [273, 320] on icon "Previous page" at bounding box center [281, 328] width 17 height 17
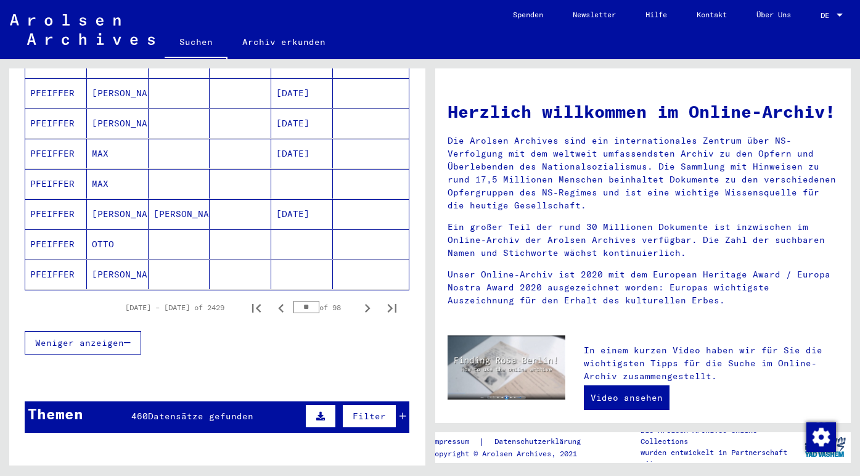
scroll to position [780, 0]
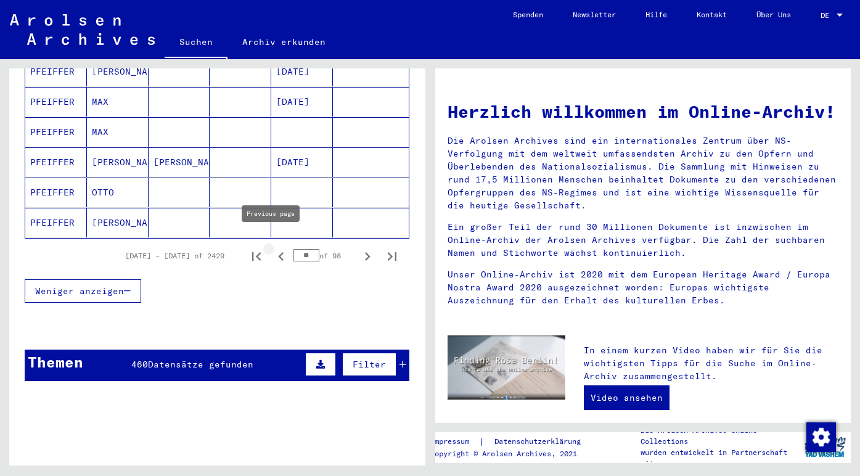
click at [276, 248] on icon "Previous page" at bounding box center [281, 256] width 17 height 17
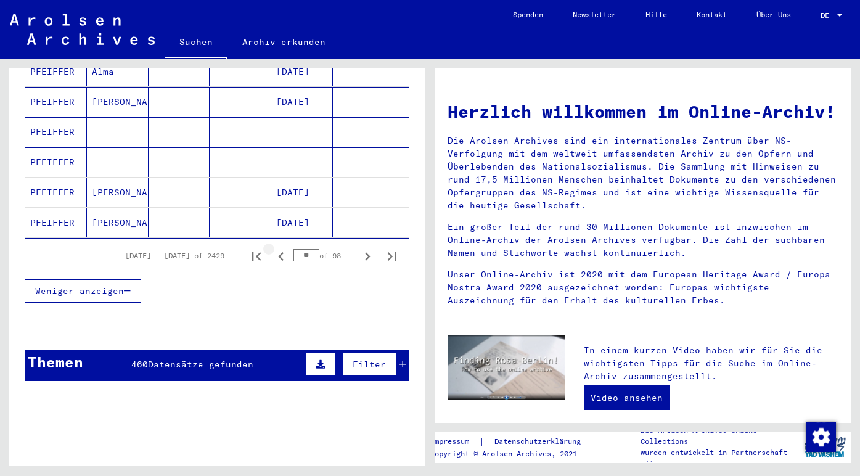
click at [276, 248] on icon "Previous page" at bounding box center [281, 256] width 17 height 17
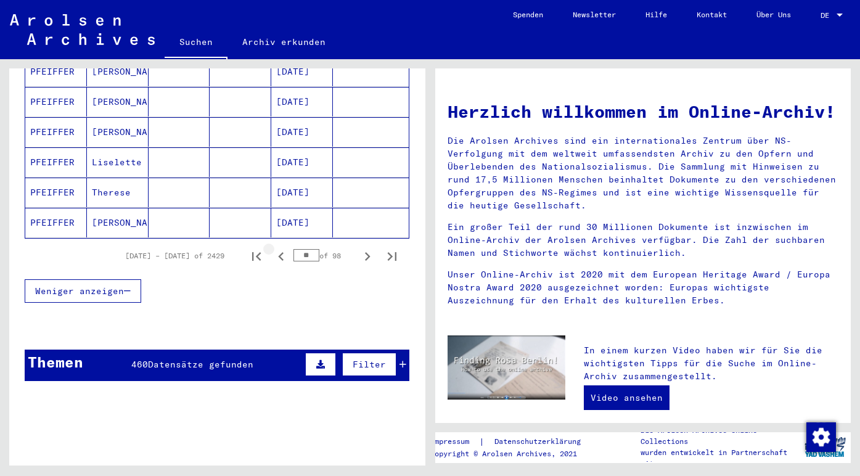
click at [276, 248] on icon "Previous page" at bounding box center [281, 256] width 17 height 17
type input "**"
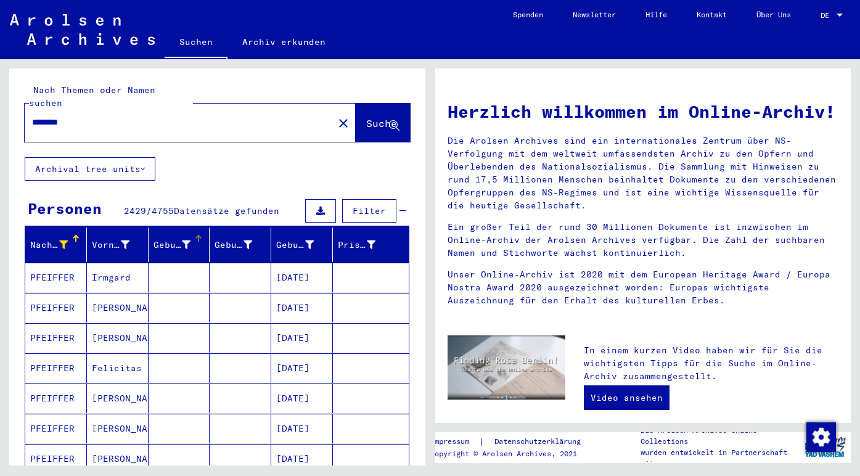
scroll to position [0, 0]
click at [121, 240] on icon at bounding box center [125, 244] width 9 height 9
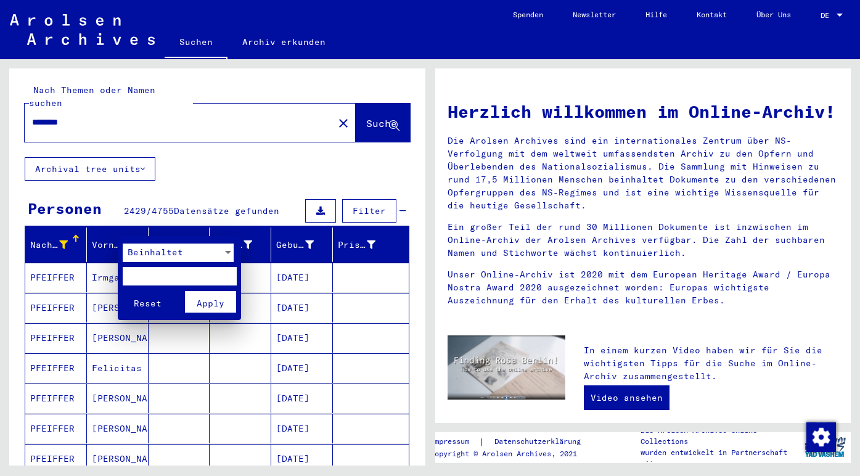
click at [167, 278] on input "text" at bounding box center [180, 276] width 114 height 18
type input "***"
click at [216, 303] on span "Apply" at bounding box center [211, 303] width 28 height 11
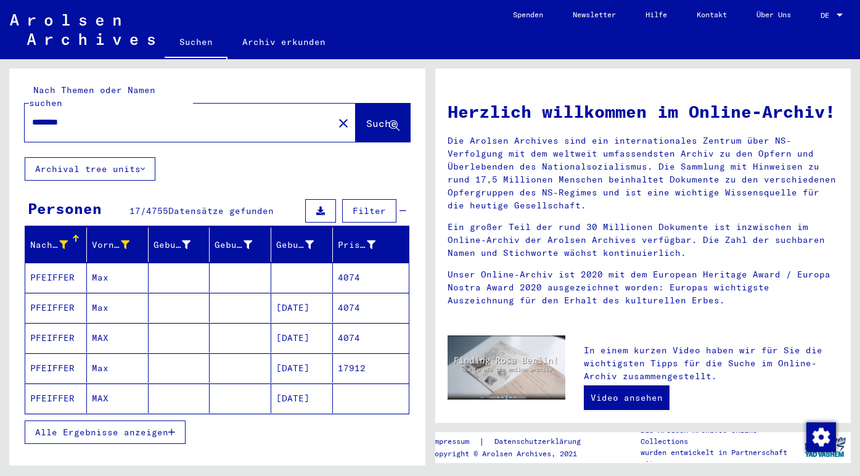
click at [55, 383] on mat-cell "PFEIFFER" at bounding box center [56, 398] width 62 height 30
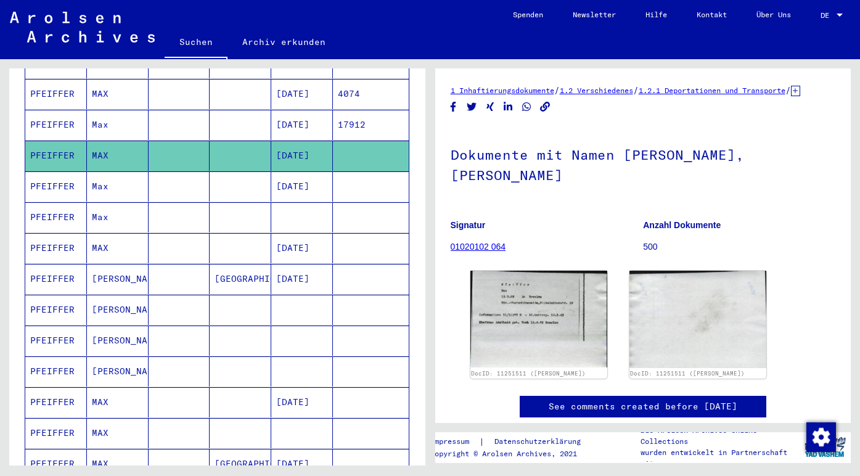
scroll to position [59, 0]
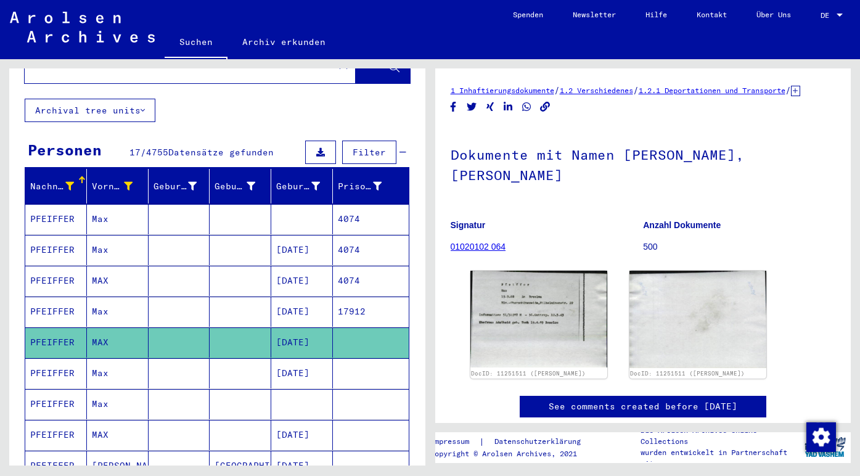
click at [63, 204] on mat-cell "PFEIFFER" at bounding box center [56, 219] width 62 height 30
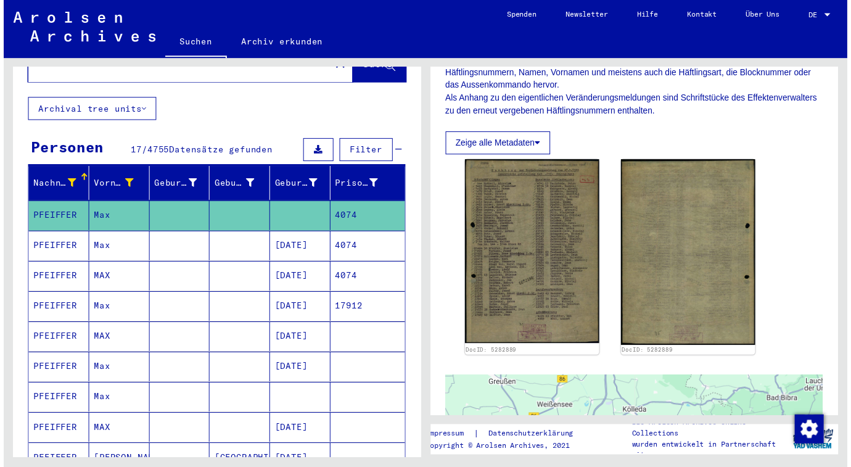
scroll to position [273, 0]
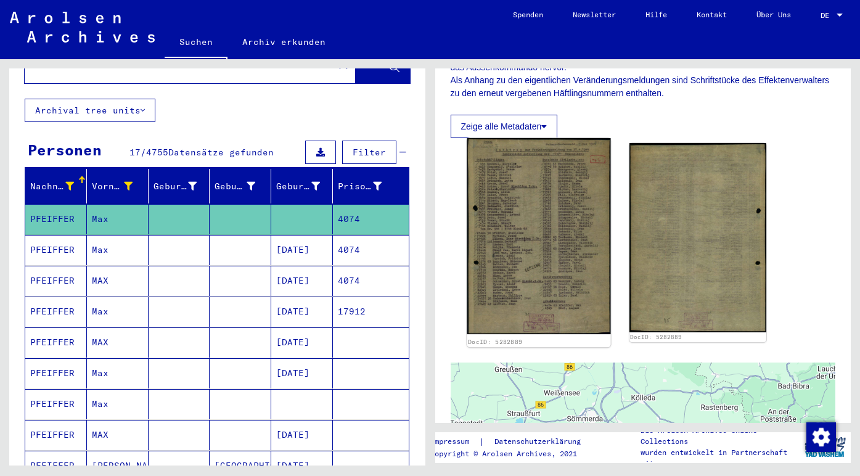
click at [520, 277] on img at bounding box center [539, 236] width 144 height 197
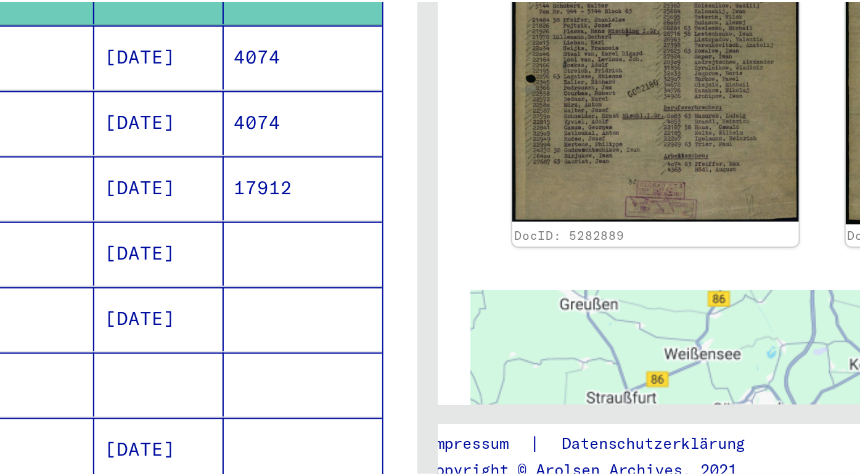
scroll to position [273, 0]
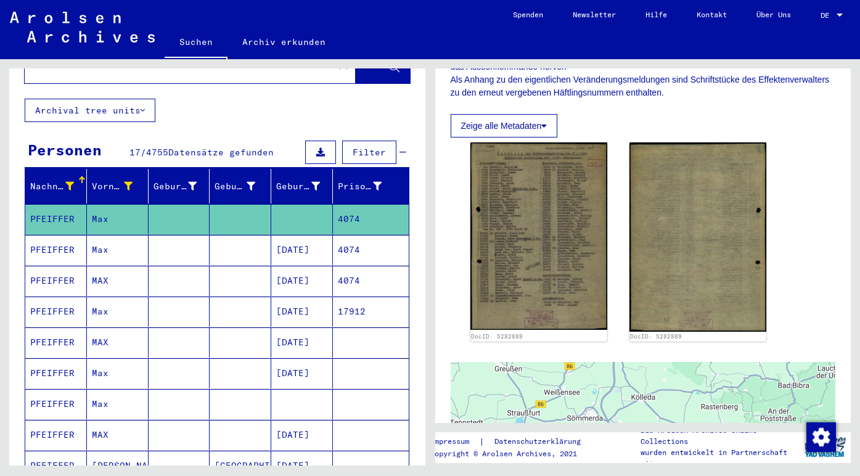
click at [48, 236] on mat-cell "PFEIFFER" at bounding box center [56, 250] width 62 height 30
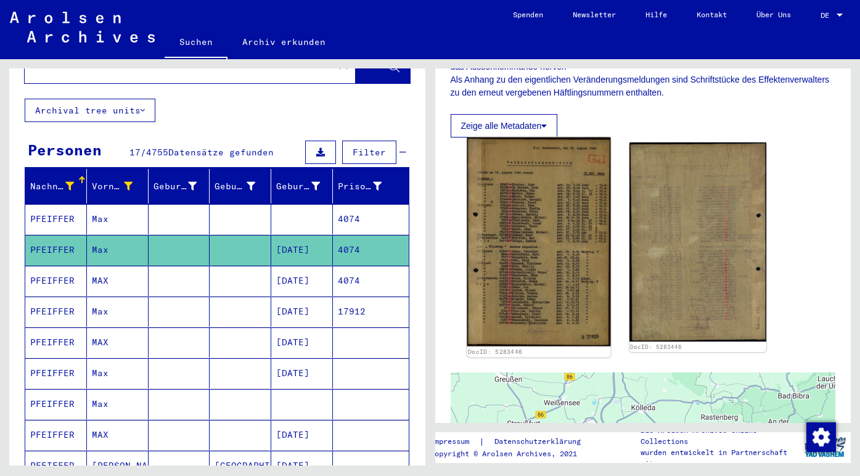
click at [491, 220] on img at bounding box center [539, 241] width 144 height 209
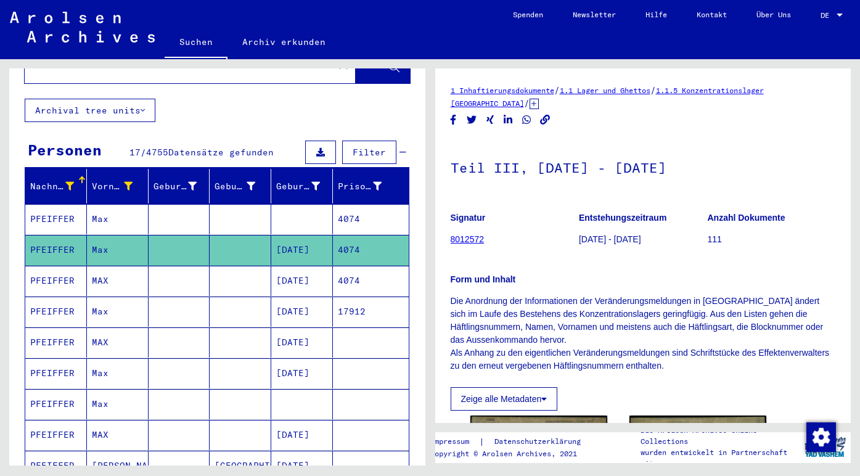
click at [105, 270] on mat-cell "MAX" at bounding box center [118, 281] width 62 height 30
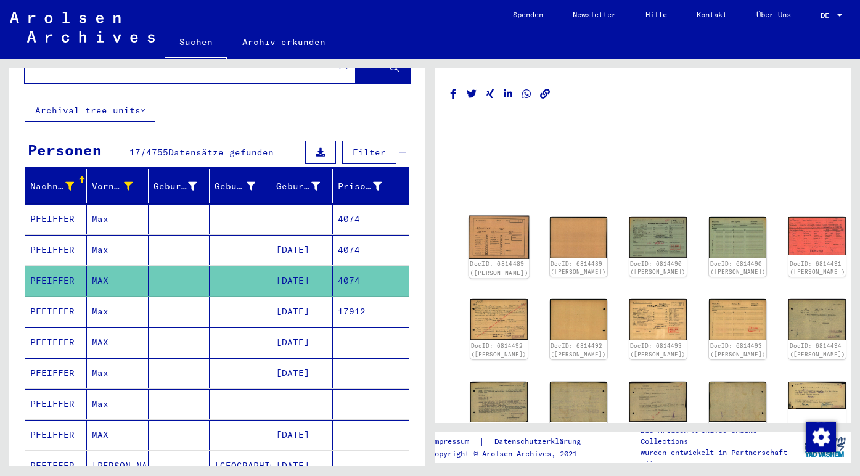
click at [488, 235] on img at bounding box center [499, 237] width 60 height 43
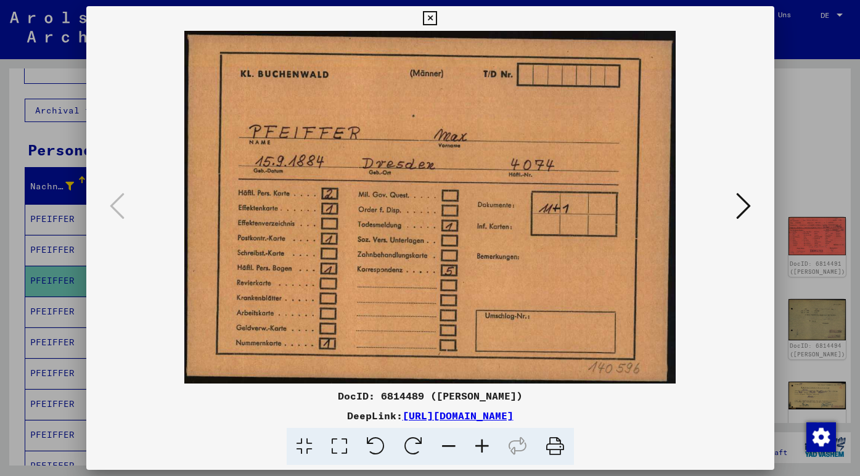
click at [437, 15] on icon at bounding box center [430, 18] width 14 height 15
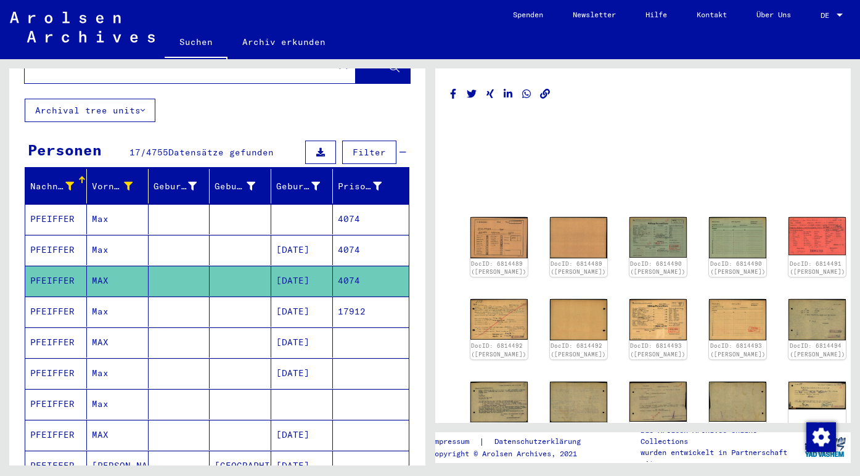
click at [178, 330] on mat-cell at bounding box center [180, 342] width 62 height 30
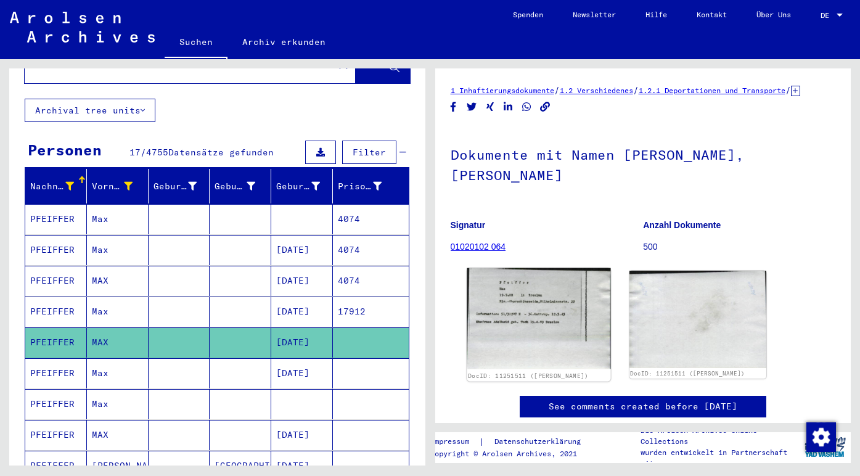
click at [536, 305] on img at bounding box center [539, 318] width 144 height 101
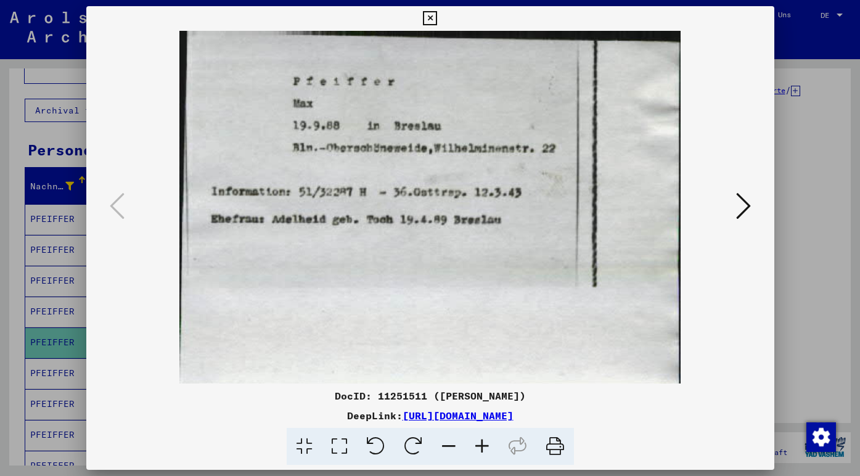
click at [437, 15] on icon at bounding box center [430, 18] width 14 height 15
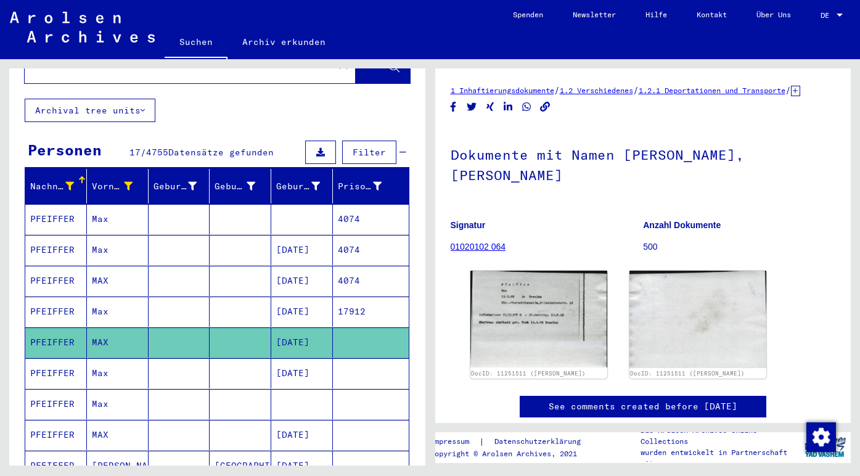
click at [64, 367] on mat-cell "PFEIFFER" at bounding box center [56, 373] width 62 height 30
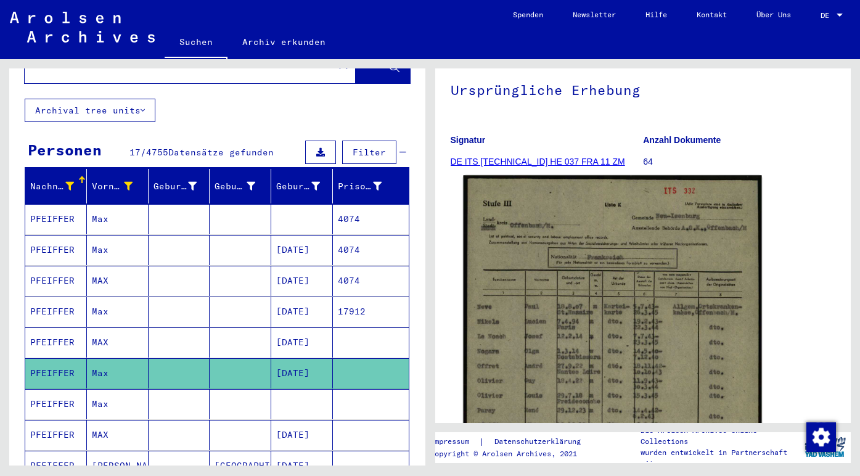
scroll to position [116, 0]
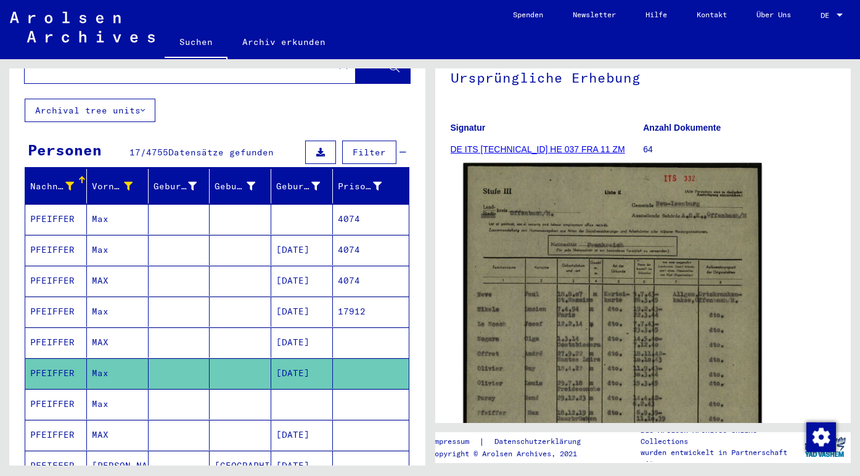
click at [682, 273] on img at bounding box center [612, 374] width 298 height 423
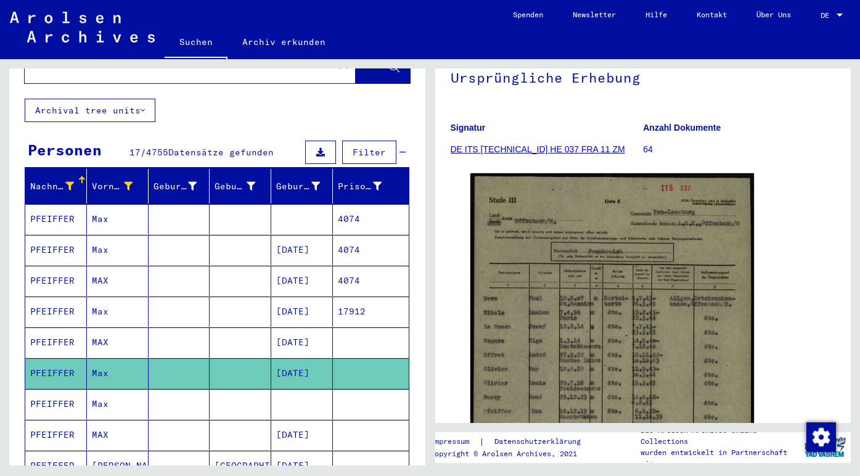
scroll to position [99, 0]
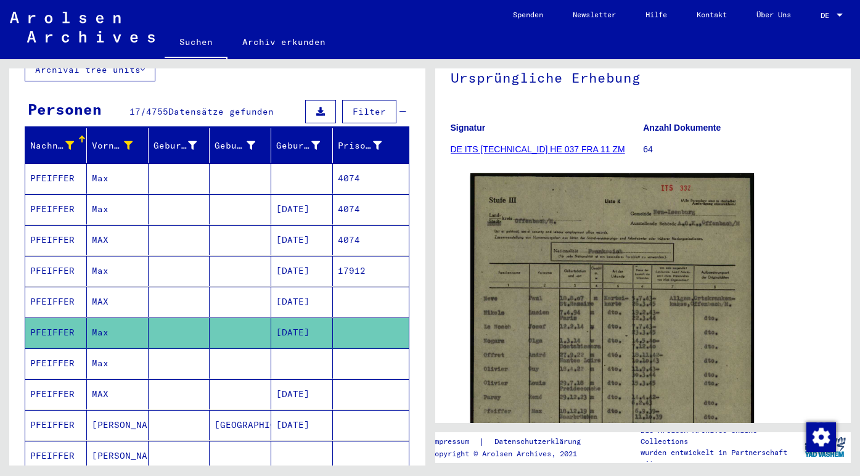
click at [58, 348] on mat-cell "PFEIFFER" at bounding box center [56, 363] width 62 height 30
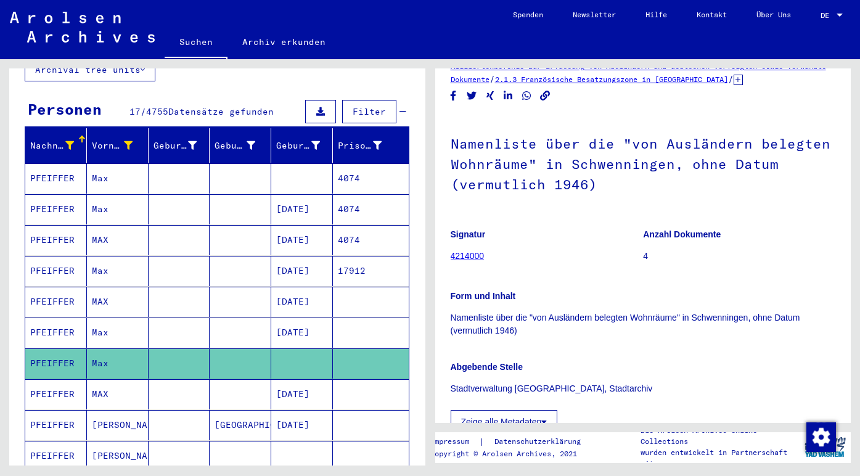
scroll to position [51, 0]
click at [62, 382] on mat-cell "PFEIFFER" at bounding box center [56, 394] width 62 height 30
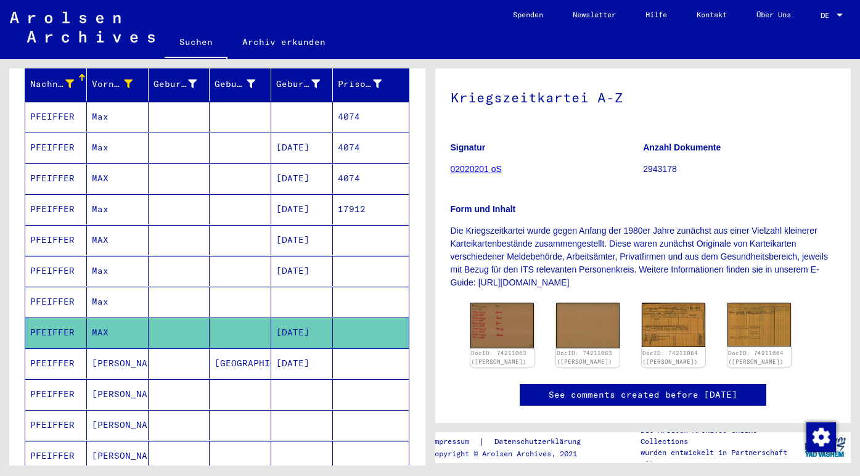
scroll to position [163, 0]
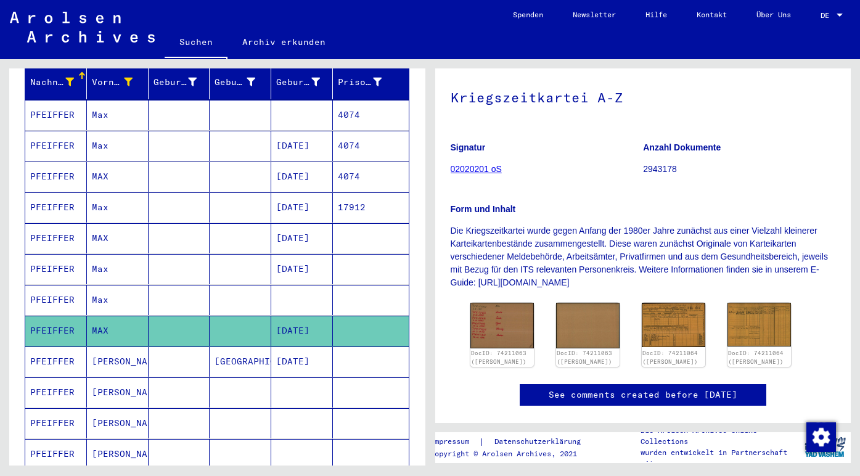
click at [47, 380] on mat-cell "PFEIFFER" at bounding box center [56, 392] width 62 height 30
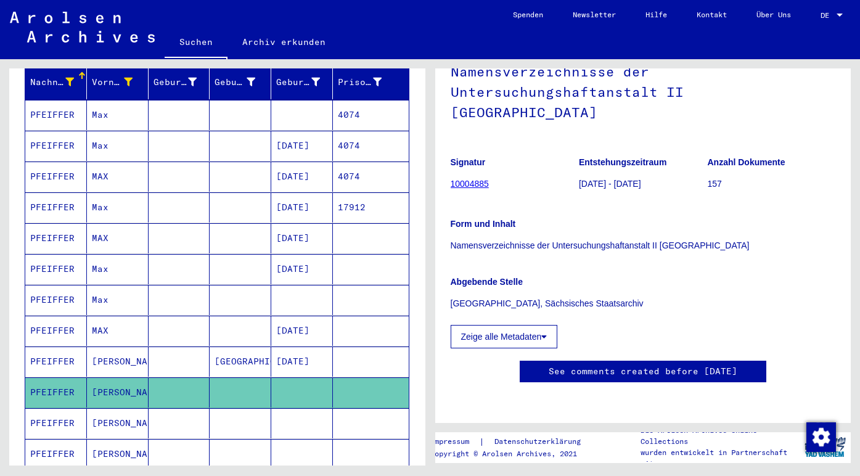
scroll to position [305, 0]
click at [50, 410] on icon at bounding box center [51, 426] width 31 height 49
click at [55, 409] on icon at bounding box center [51, 426] width 31 height 49
click at [67, 409] on mat-cell "PFEIFFER" at bounding box center [56, 423] width 62 height 30
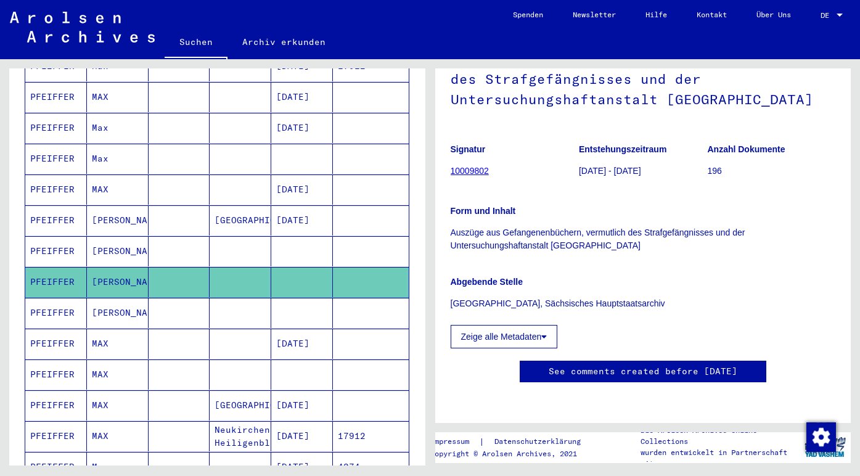
scroll to position [305, 0]
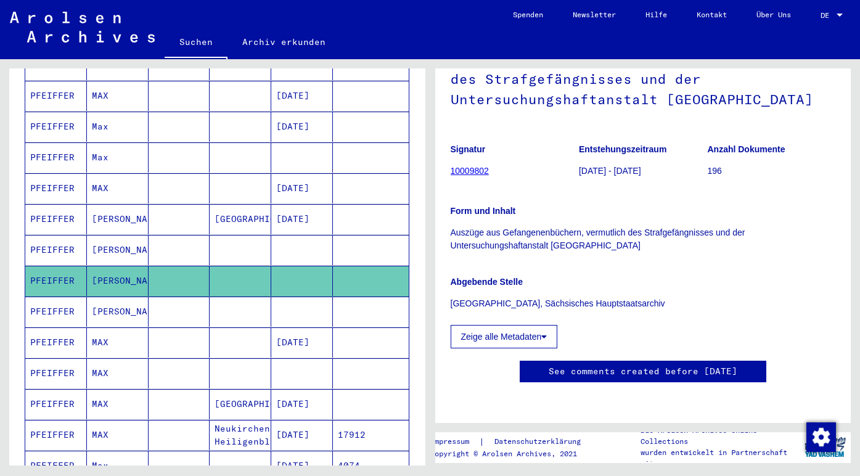
click at [55, 333] on mat-cell "PFEIFFER" at bounding box center [56, 342] width 62 height 30
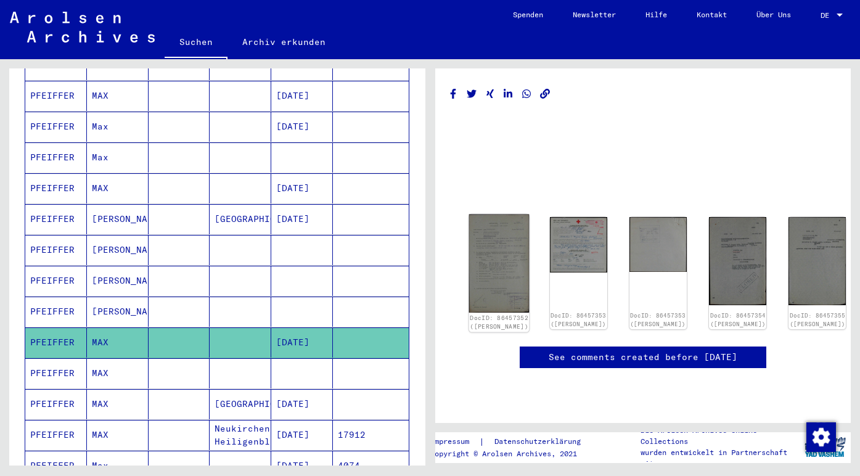
click at [492, 314] on link "DocID: 86457352 ([PERSON_NAME])" at bounding box center [499, 322] width 59 height 16
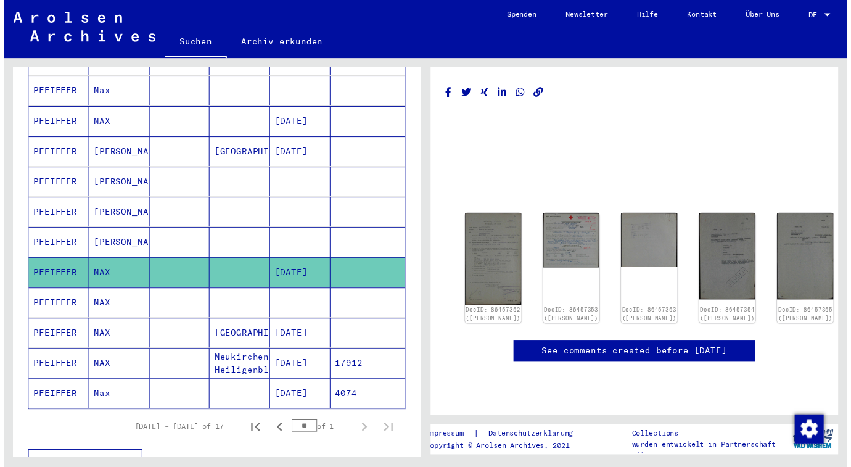
scroll to position [383, 0]
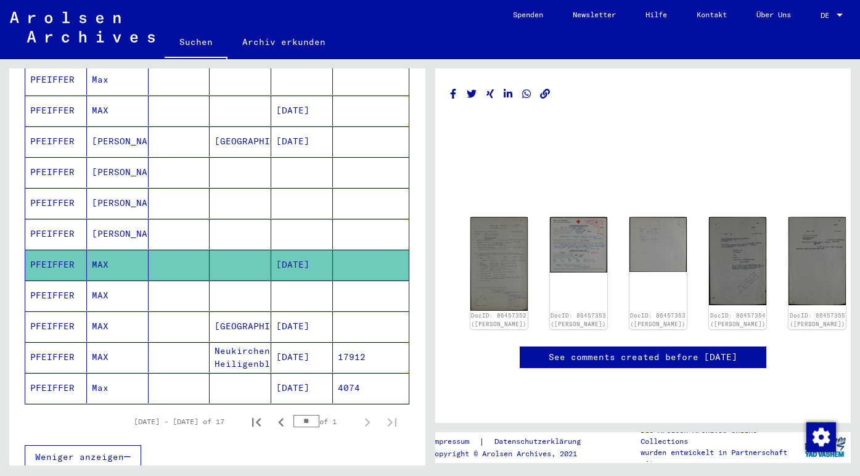
click at [64, 282] on mat-cell "PFEIFFER" at bounding box center [56, 296] width 62 height 30
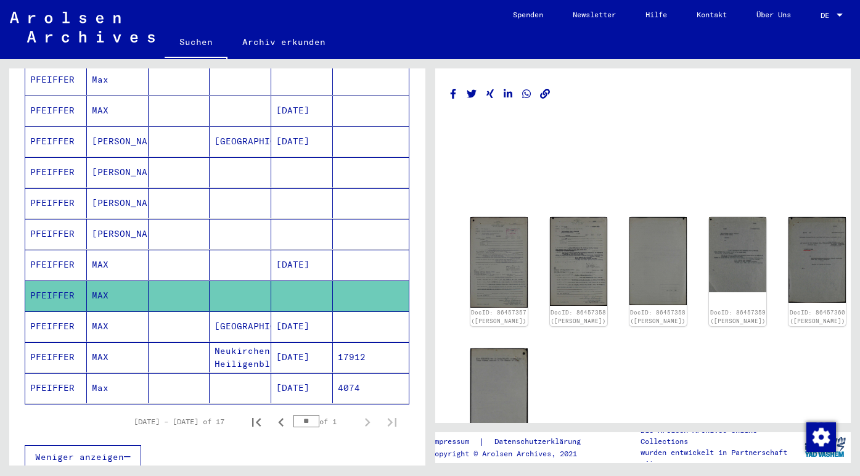
click at [64, 282] on mat-cell "PFEIFFER" at bounding box center [56, 296] width 62 height 30
click at [496, 249] on img at bounding box center [499, 262] width 60 height 95
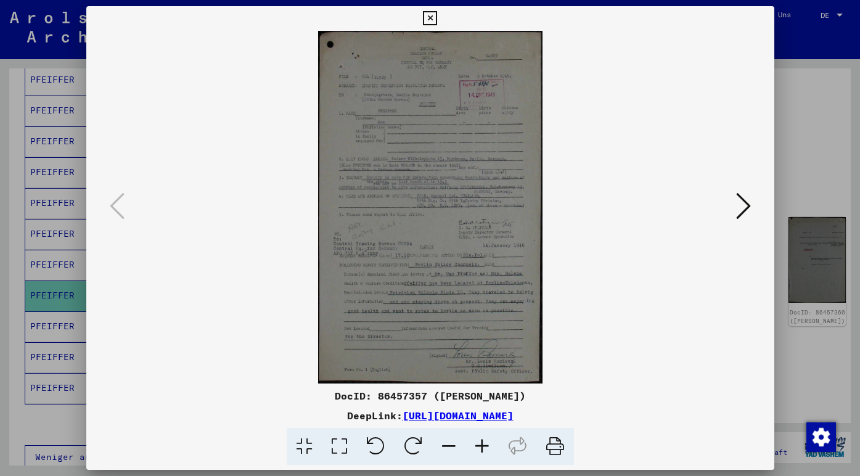
click at [738, 211] on icon at bounding box center [743, 206] width 15 height 30
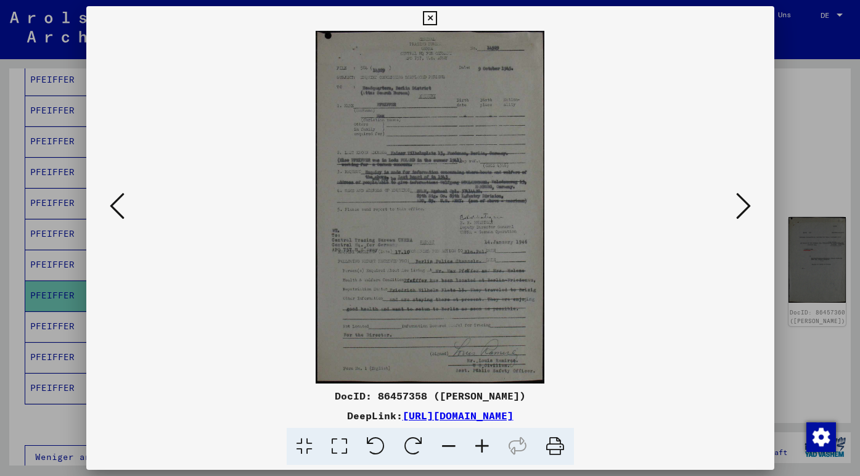
click at [738, 208] on icon at bounding box center [743, 206] width 15 height 30
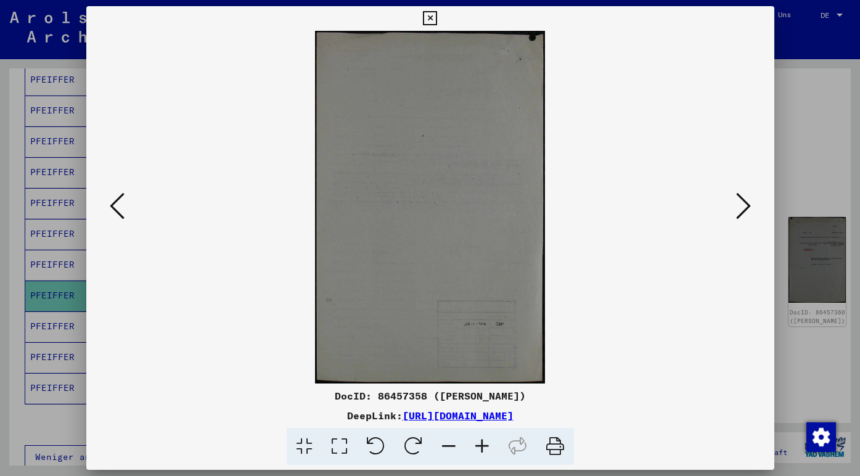
click at [738, 208] on icon at bounding box center [743, 206] width 15 height 30
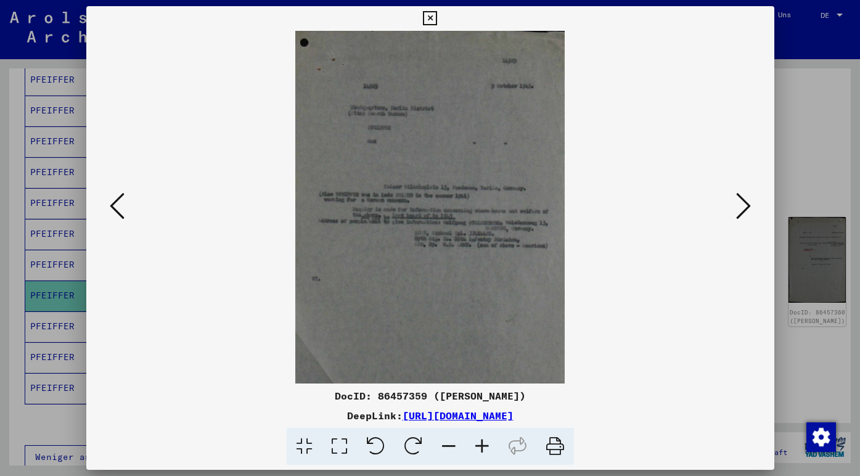
click at [737, 202] on icon at bounding box center [743, 206] width 15 height 30
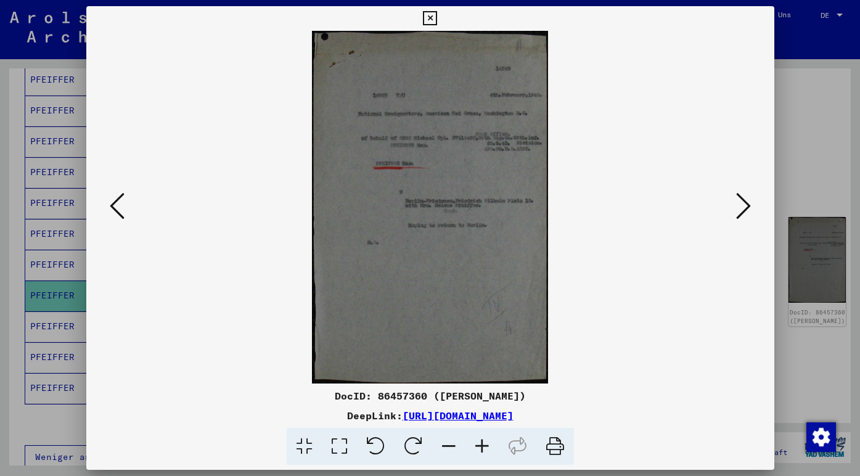
click at [437, 19] on icon at bounding box center [430, 18] width 14 height 15
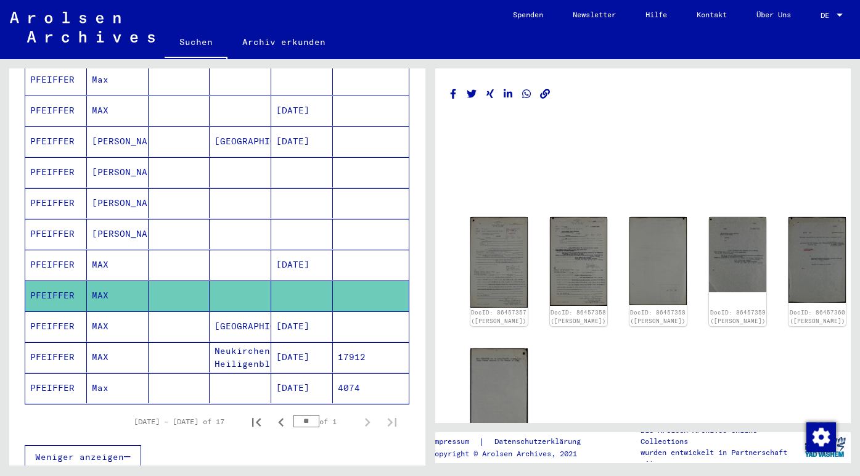
click at [125, 314] on mat-cell "MAX" at bounding box center [118, 326] width 62 height 30
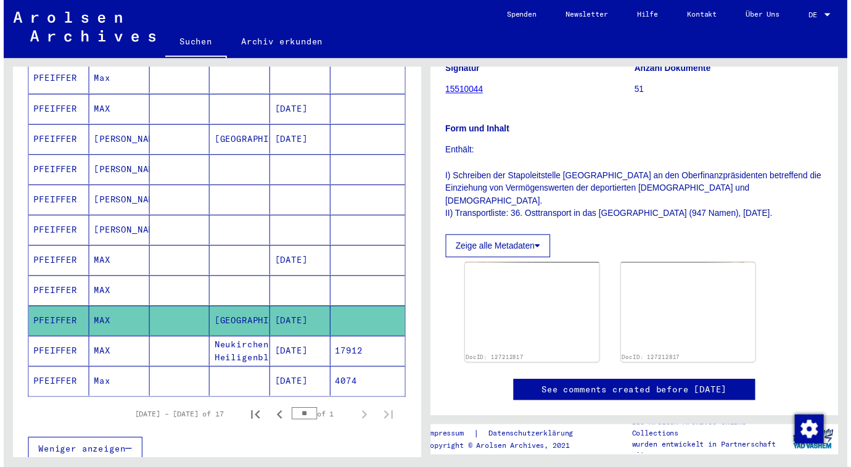
scroll to position [191, 0]
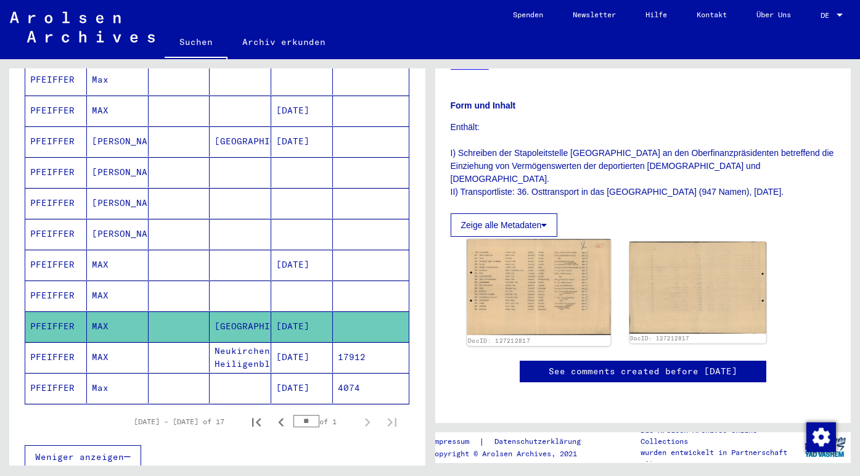
click at [555, 282] on img at bounding box center [539, 287] width 144 height 96
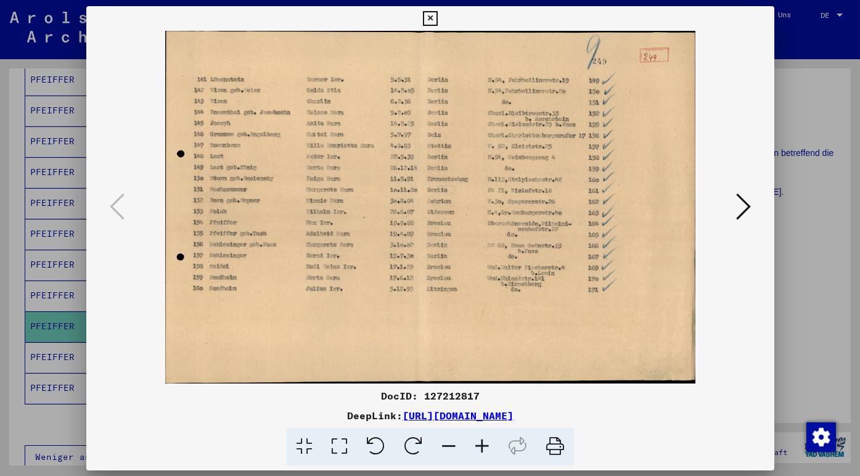
click at [555, 282] on img at bounding box center [430, 207] width 604 height 353
